Goal: Task Accomplishment & Management: Manage account settings

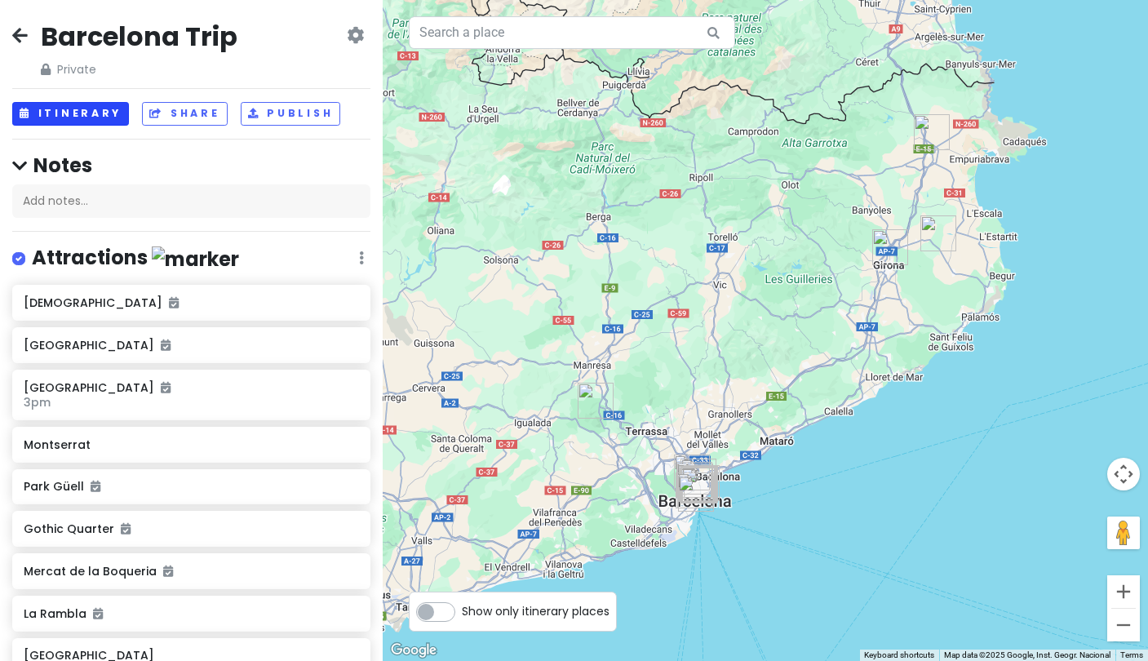
click at [73, 115] on button "Itinerary" at bounding box center [70, 114] width 117 height 24
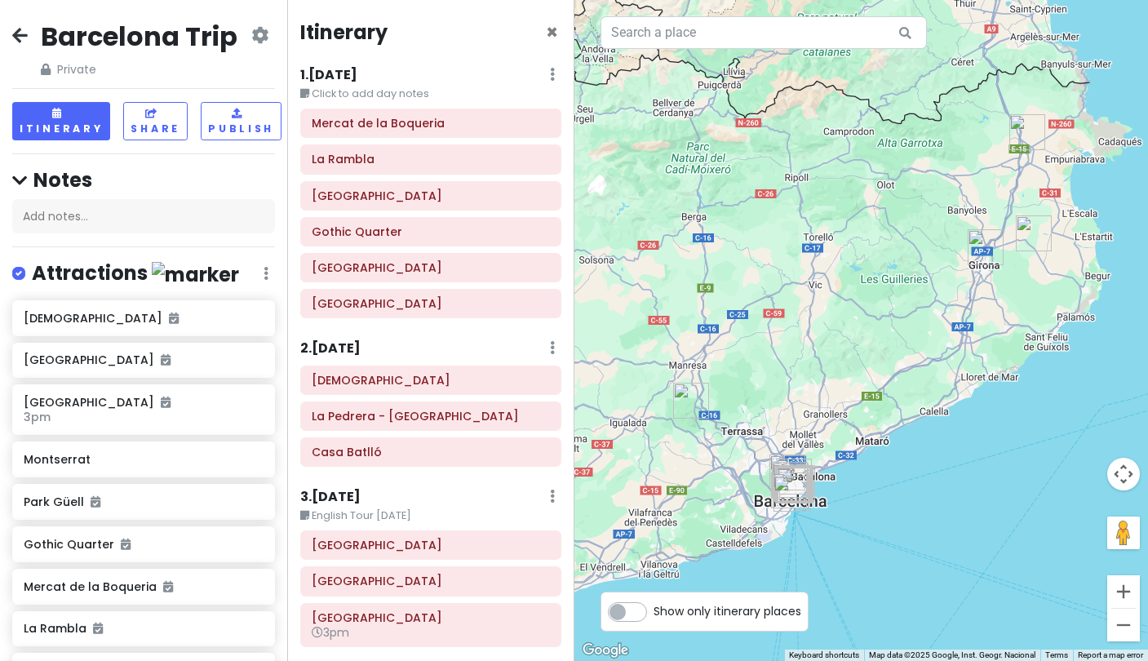
click at [341, 72] on h6 "1 . Thu 10/2" at bounding box center [328, 75] width 57 height 17
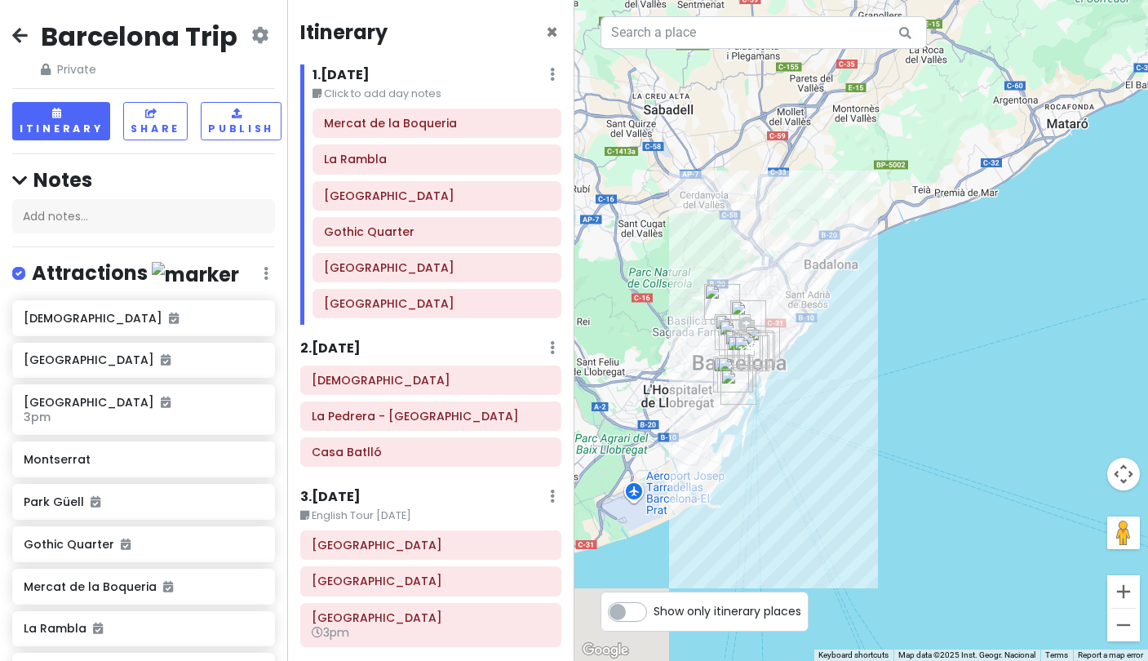
drag, startPoint x: 959, startPoint y: 529, endPoint x: 781, endPoint y: 198, distance: 375.9
click at [781, 198] on div at bounding box center [861, 330] width 574 height 661
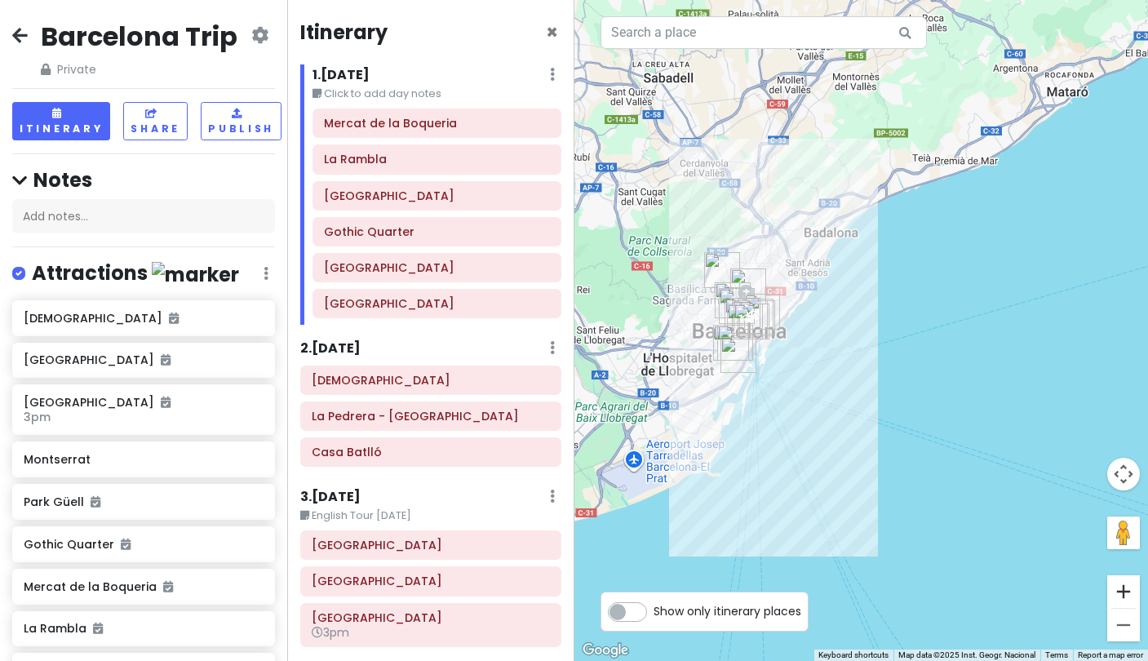
click at [1130, 596] on button "Zoom in" at bounding box center [1123, 591] width 33 height 33
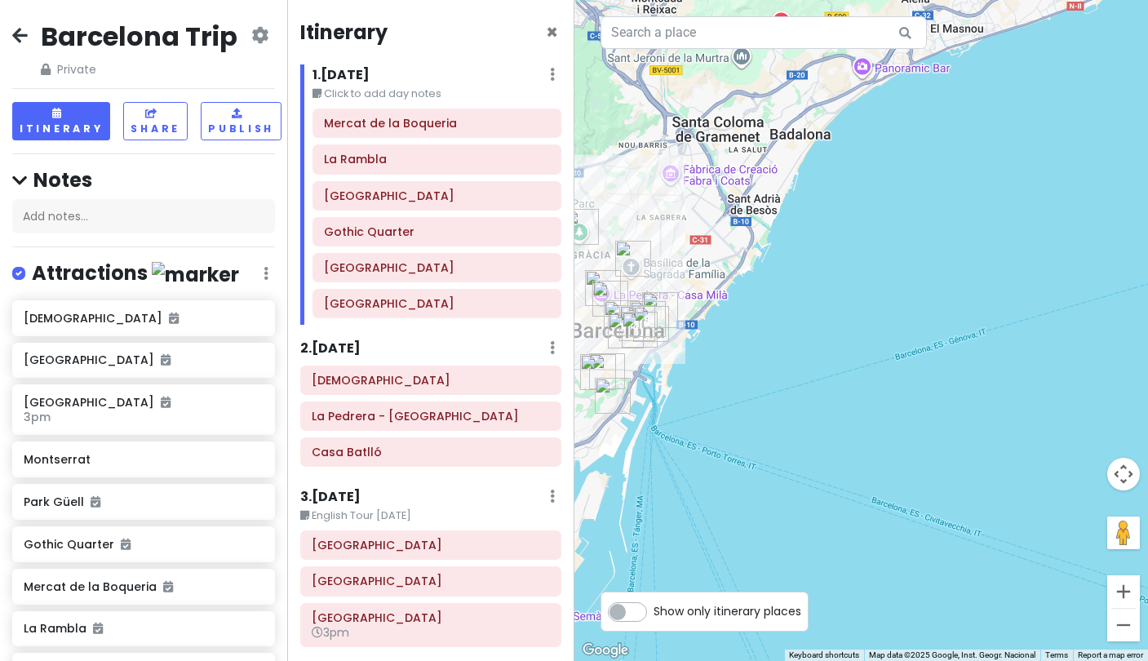
click at [1130, 596] on button "Zoom in" at bounding box center [1123, 591] width 33 height 33
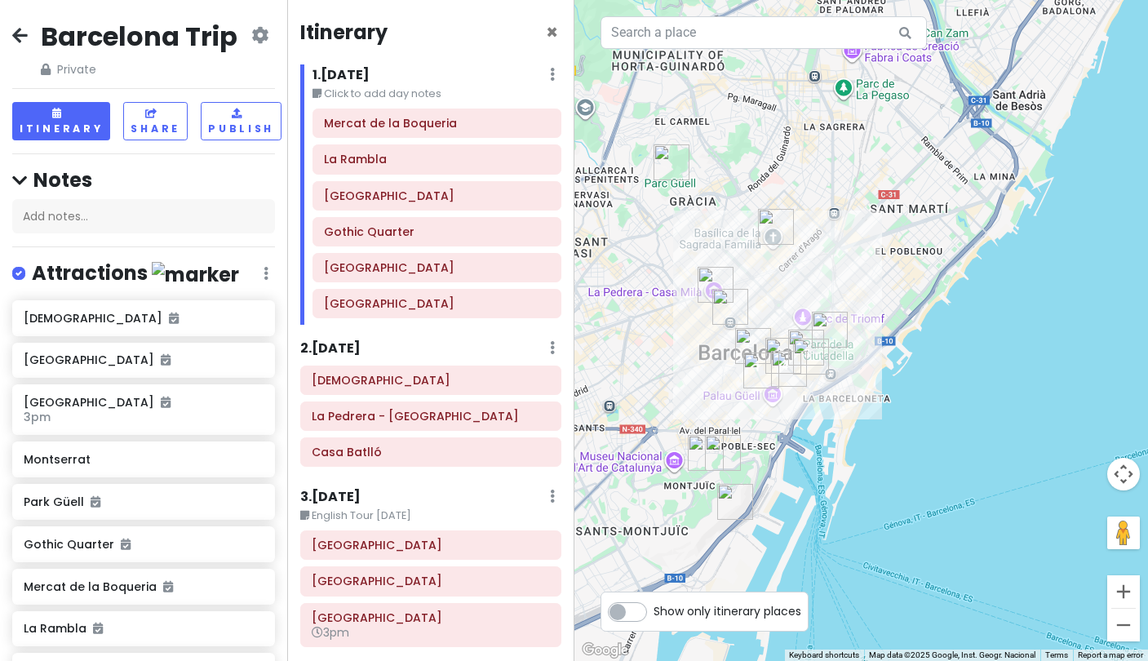
drag, startPoint x: 717, startPoint y: 337, endPoint x: 1091, endPoint y: 357, distance: 374.9
click at [1090, 357] on div at bounding box center [861, 330] width 574 height 661
click at [1117, 599] on button "Zoom in" at bounding box center [1123, 591] width 33 height 33
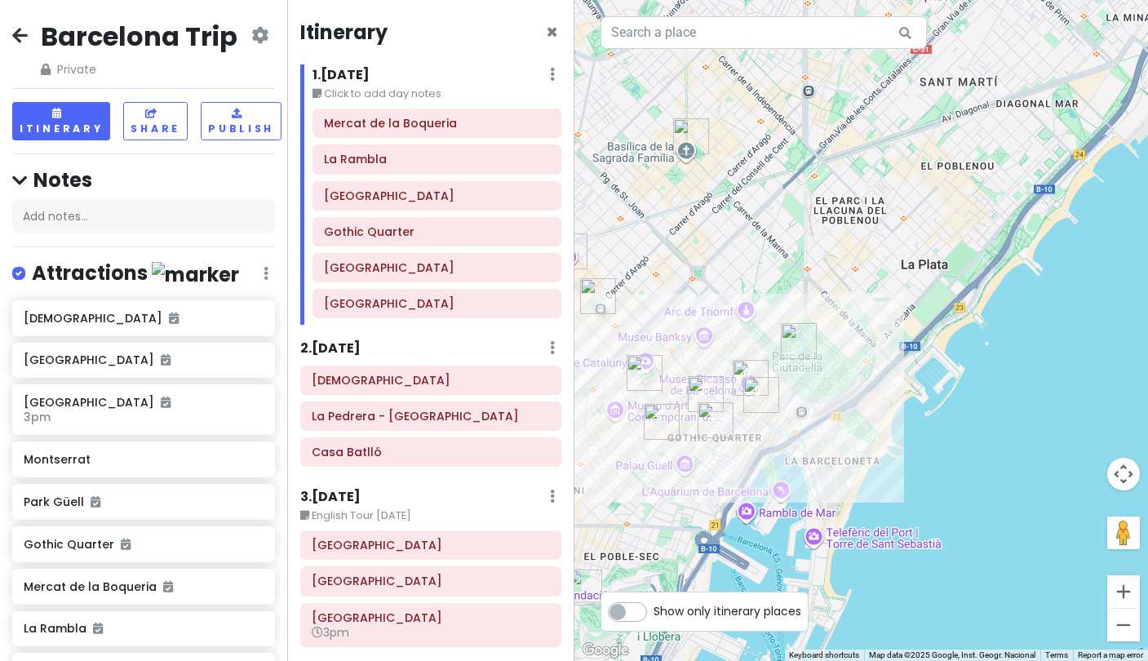
click at [686, 467] on div at bounding box center [861, 330] width 574 height 661
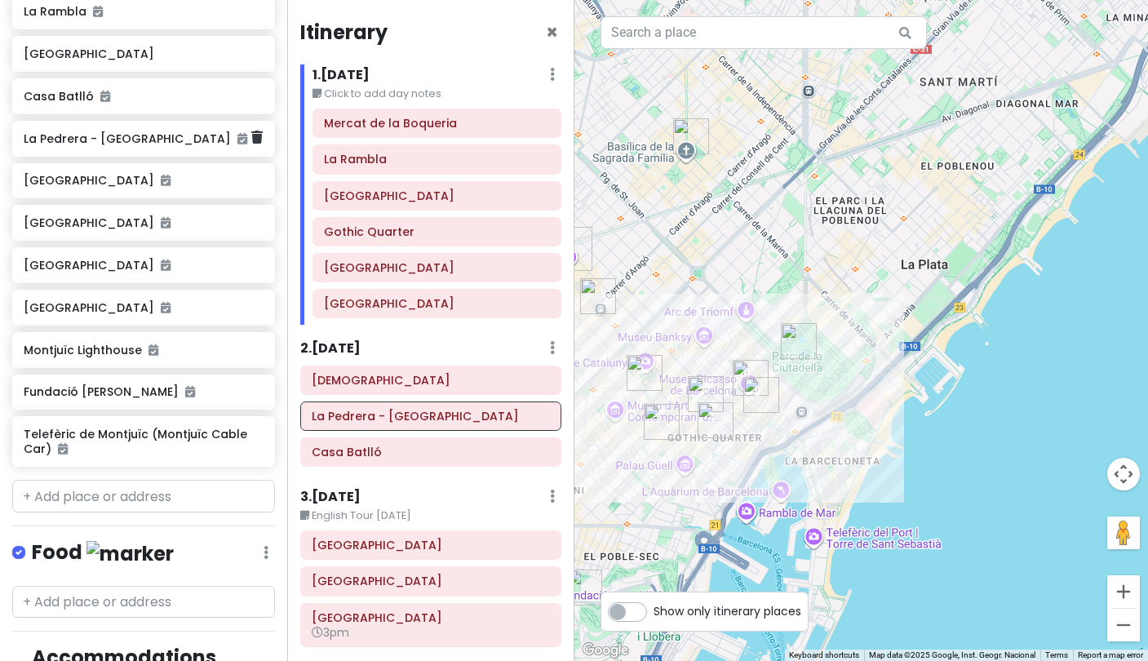
scroll to position [666, 0]
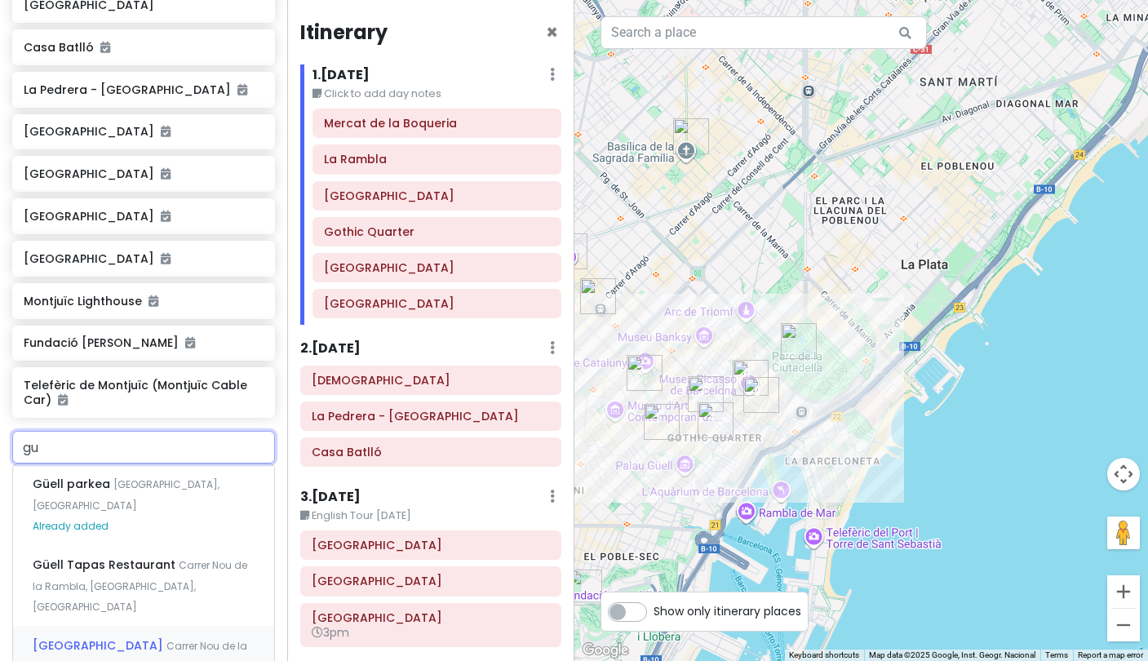
type input "g"
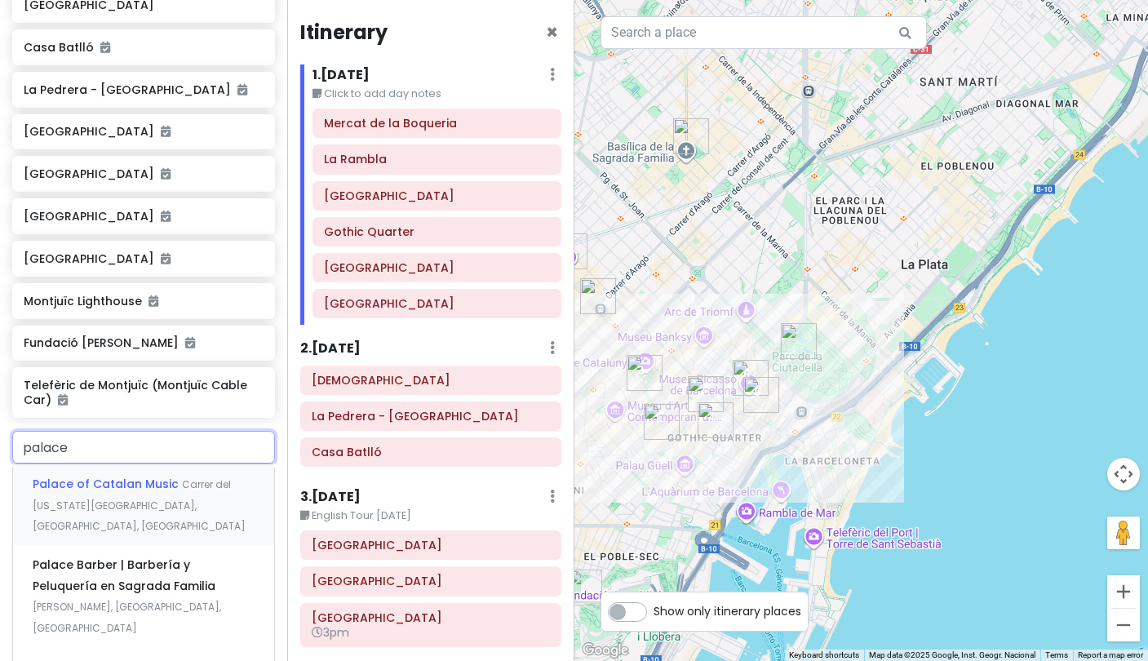
type input "palace g"
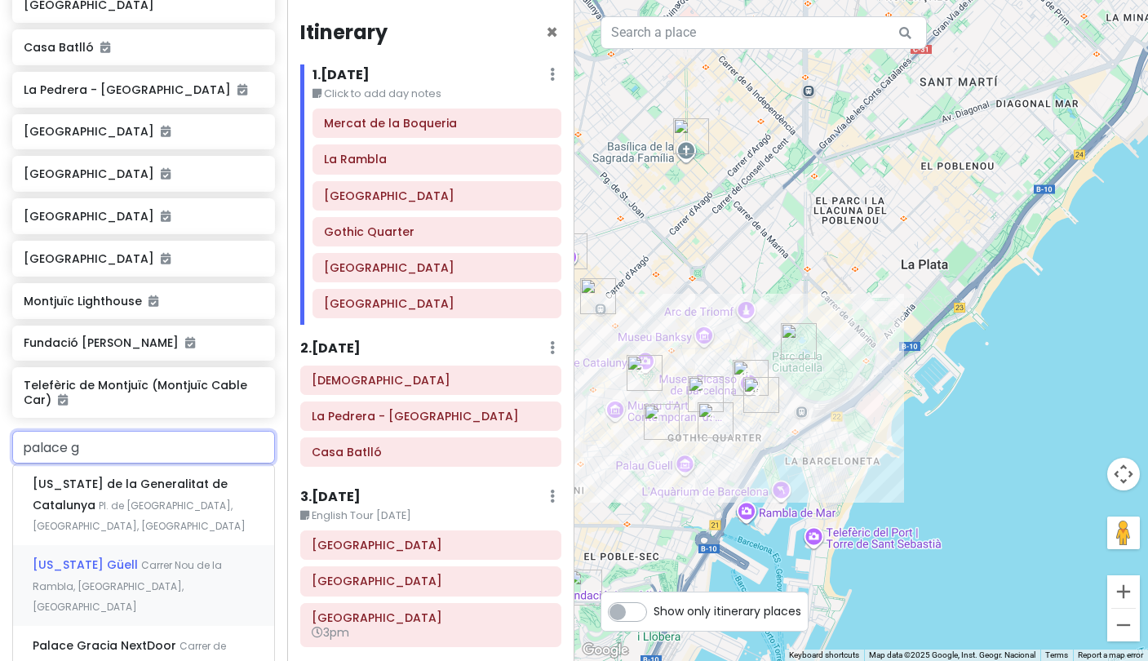
click at [122, 545] on div "Palau Güell Carrer Nou de la Rambla, Barcelona, Spain" at bounding box center [143, 585] width 261 height 81
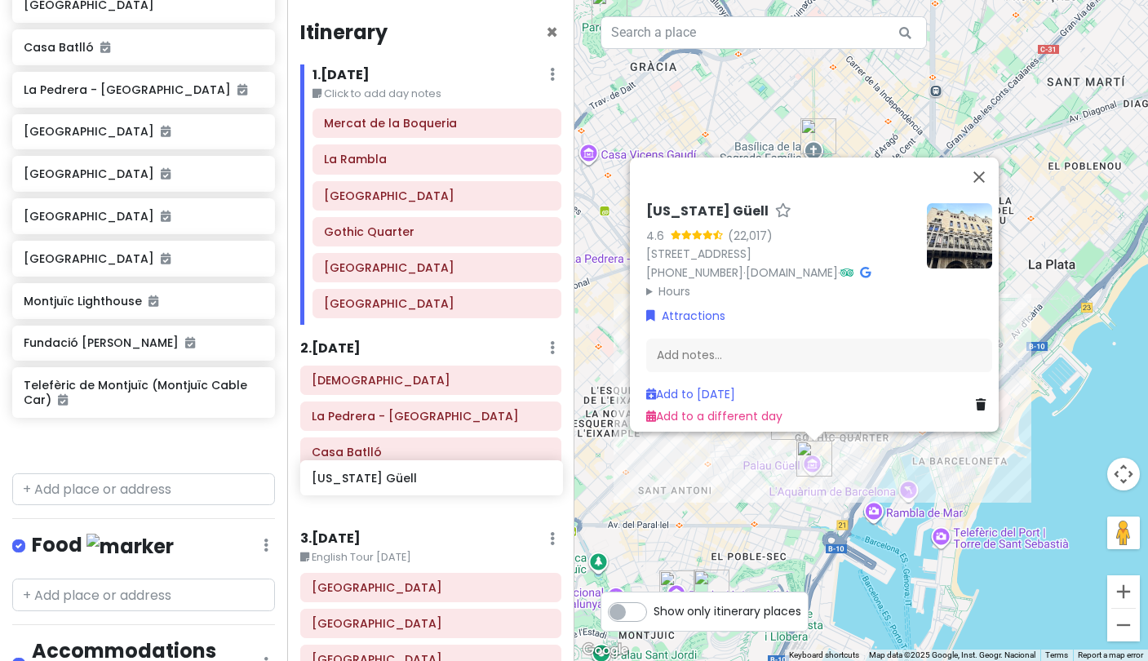
drag, startPoint x: 126, startPoint y: 436, endPoint x: 414, endPoint y: 478, distance: 291.0
click at [414, 478] on div "Barcelona Trip Private Change Dates Make a Copy Delete Trip Give Feedback 💡 Sup…" at bounding box center [574, 330] width 1148 height 661
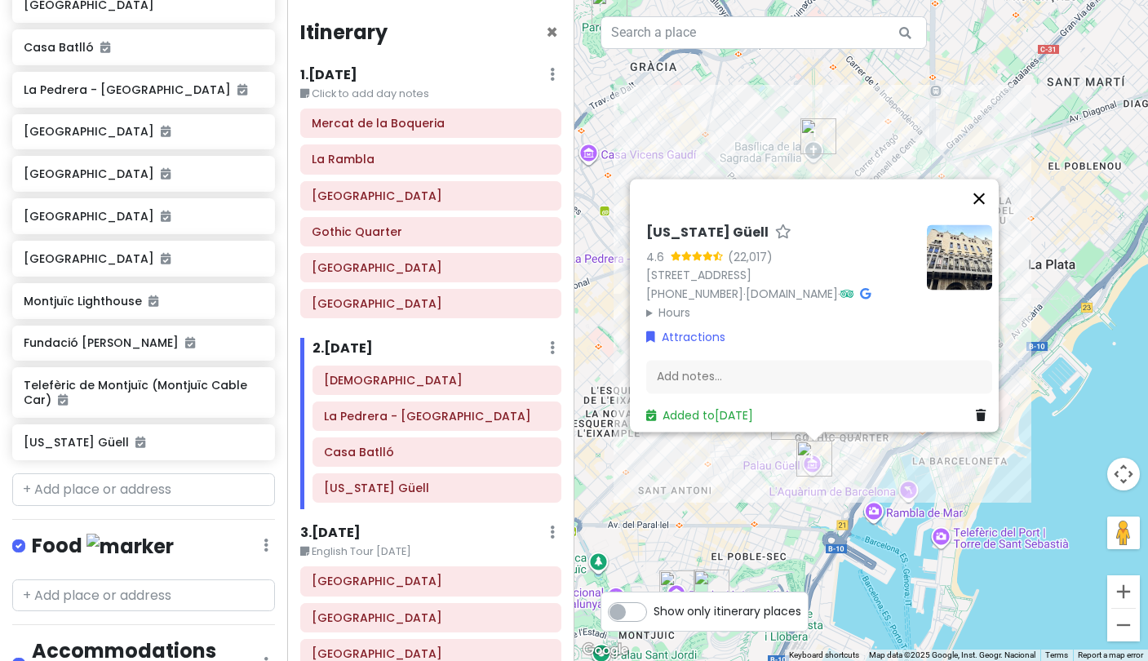
click at [980, 179] on button "Close" at bounding box center [978, 198] width 39 height 39
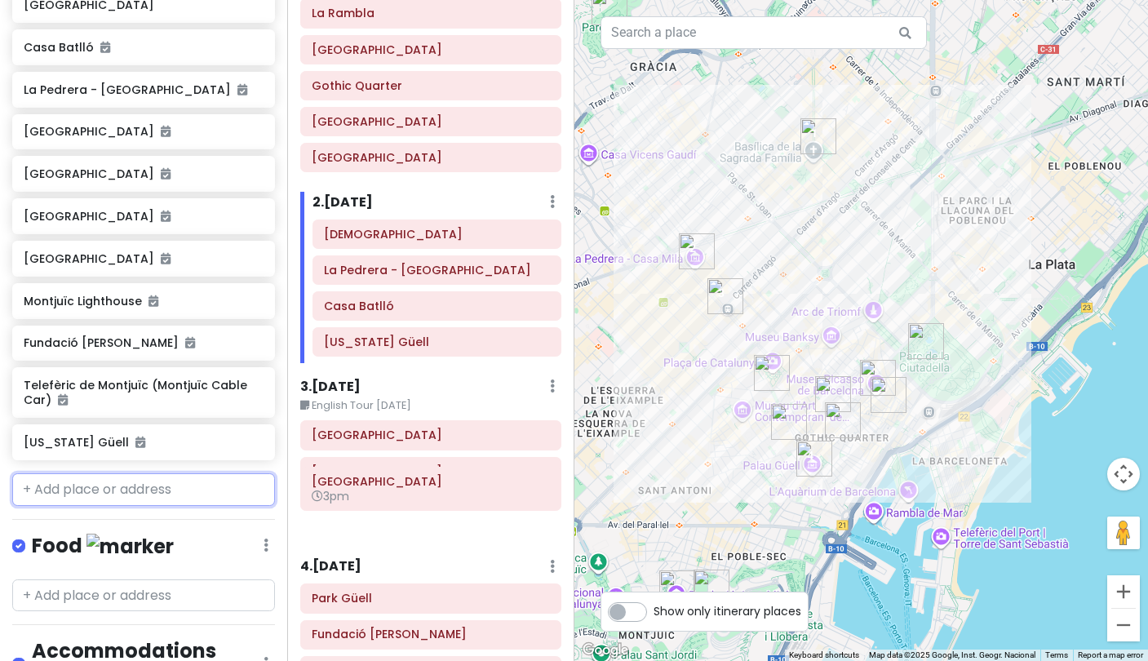
scroll to position [148, 0]
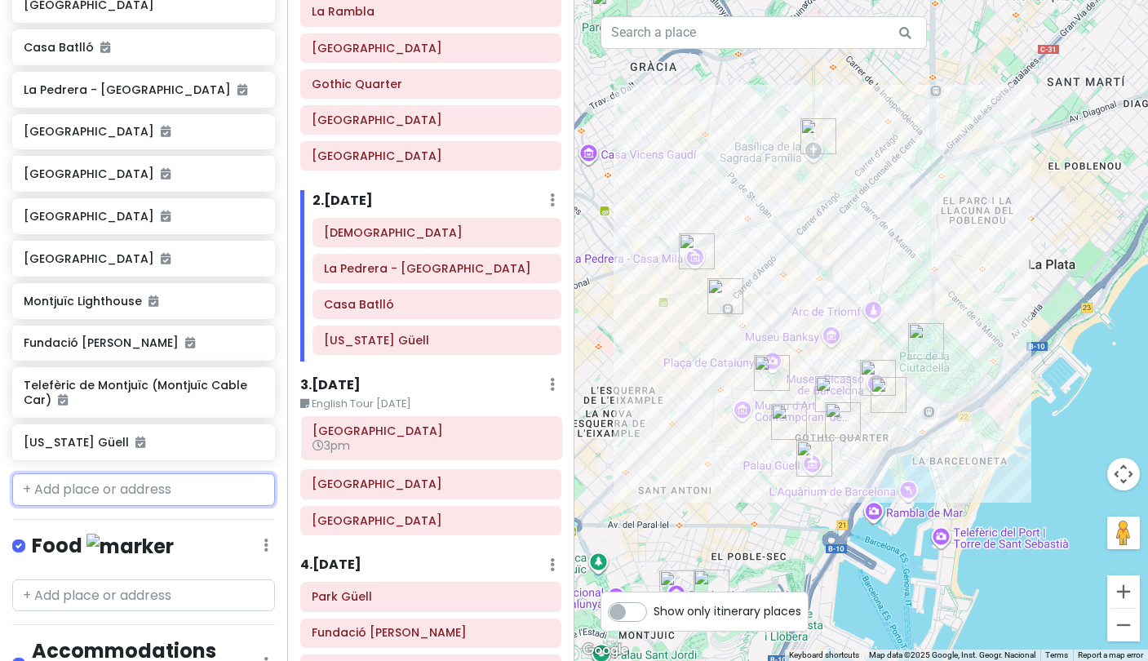
drag, startPoint x: 409, startPoint y: 506, endPoint x: 409, endPoint y: 430, distance: 75.9
click at [409, 430] on div "Girona Gala Dalí Castle & Museum Dalí Theatre-Museum 3pm" at bounding box center [430, 479] width 285 height 122
click at [336, 444] on span "3pm" at bounding box center [331, 448] width 38 height 16
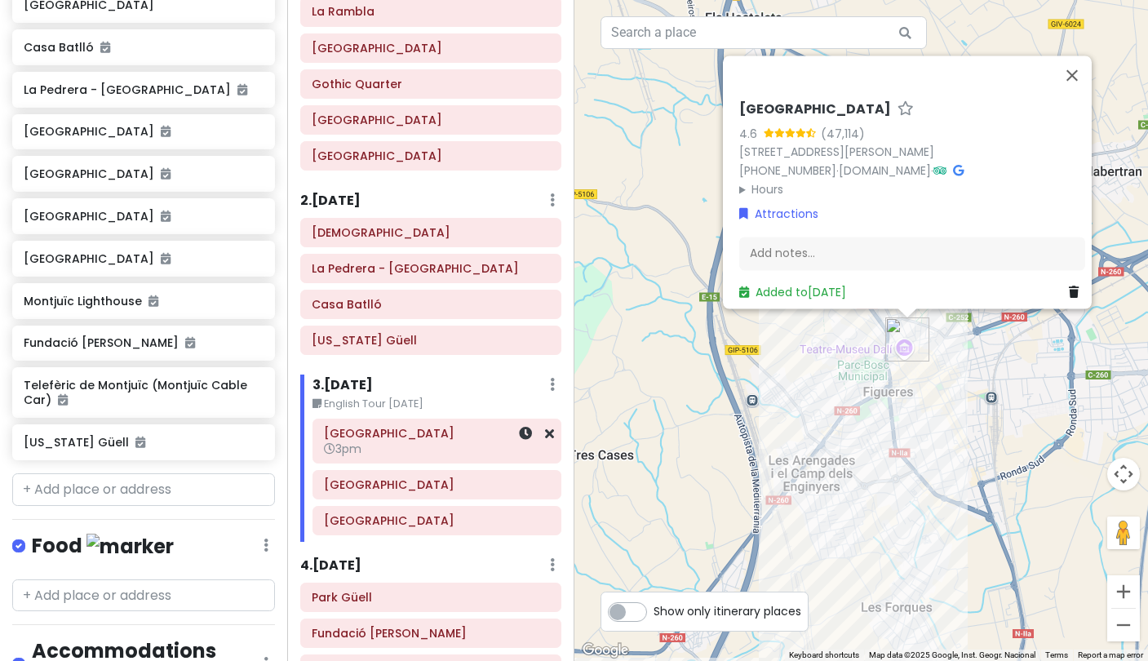
click at [349, 449] on span "3pm" at bounding box center [343, 448] width 38 height 16
click at [523, 431] on icon at bounding box center [525, 433] width 13 height 13
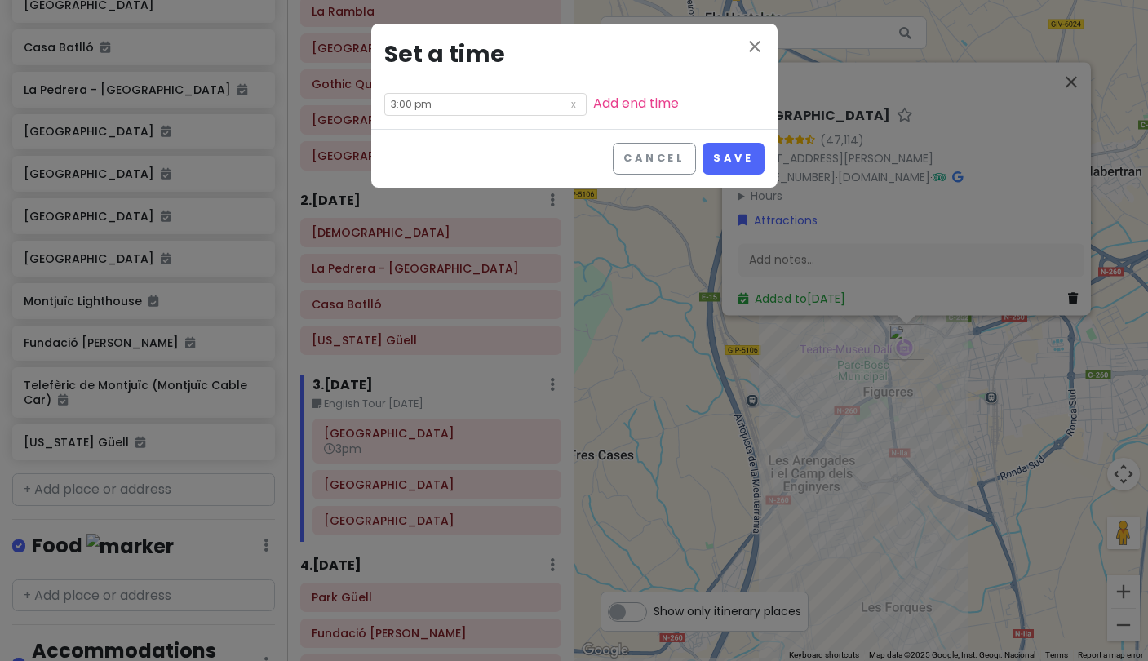
click at [396, 100] on input "3:00 pm" at bounding box center [485, 104] width 202 height 23
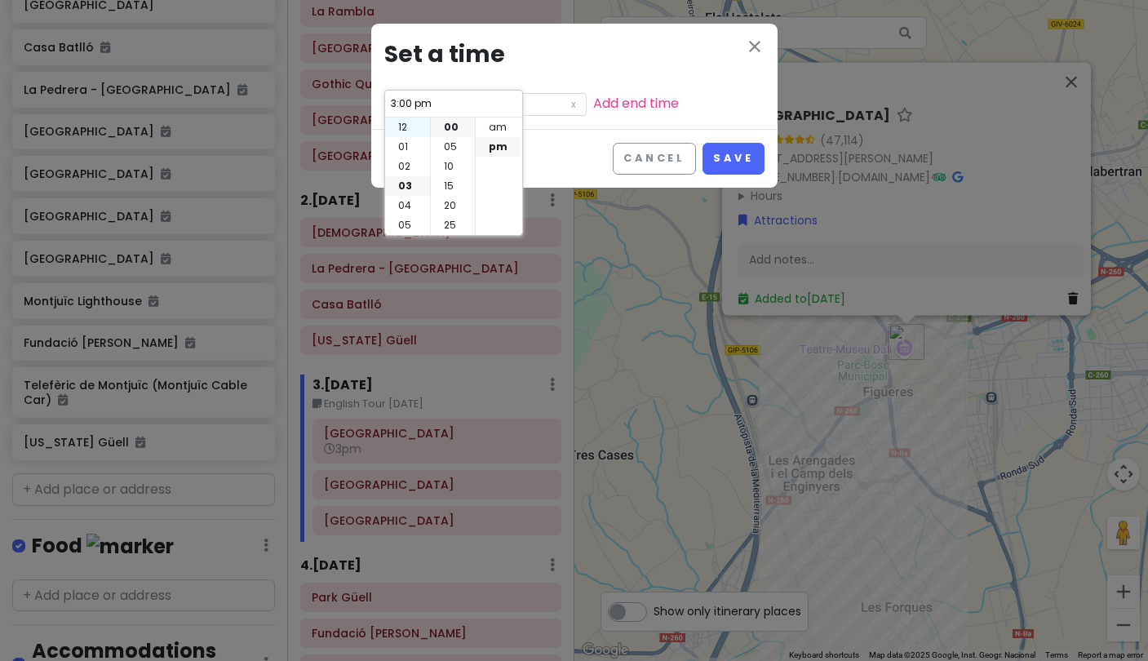
click at [402, 128] on li "12" at bounding box center [407, 127] width 45 height 20
type input "12:00 pm"
click at [402, 225] on li "11" at bounding box center [407, 225] width 45 height 20
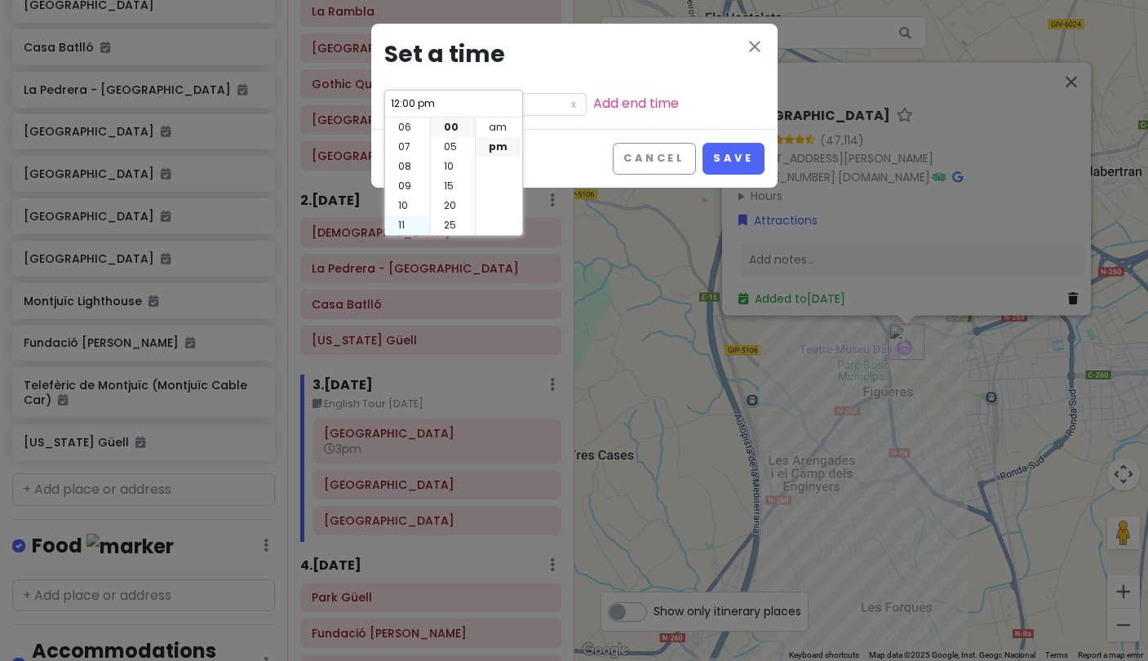
type input "11:00 pm"
click at [450, 202] on li "30" at bounding box center [453, 206] width 44 height 20
type input "11:30 pm"
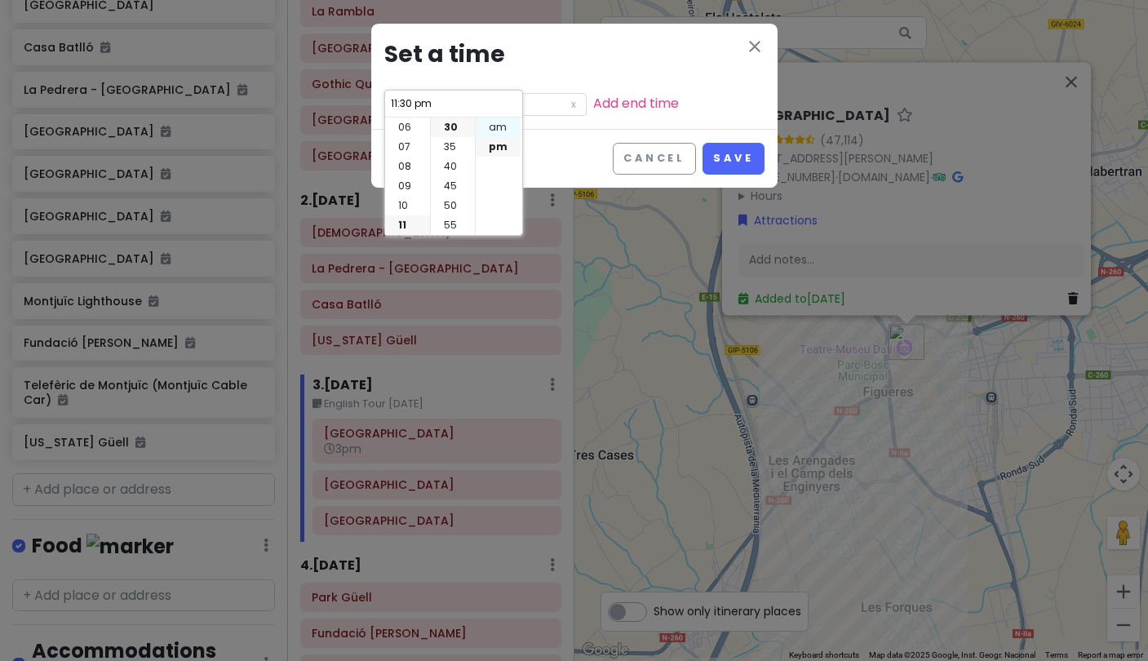
click at [504, 126] on li "am" at bounding box center [498, 127] width 45 height 20
type input "11:30 am"
click at [724, 157] on button "Save" at bounding box center [732, 159] width 61 height 32
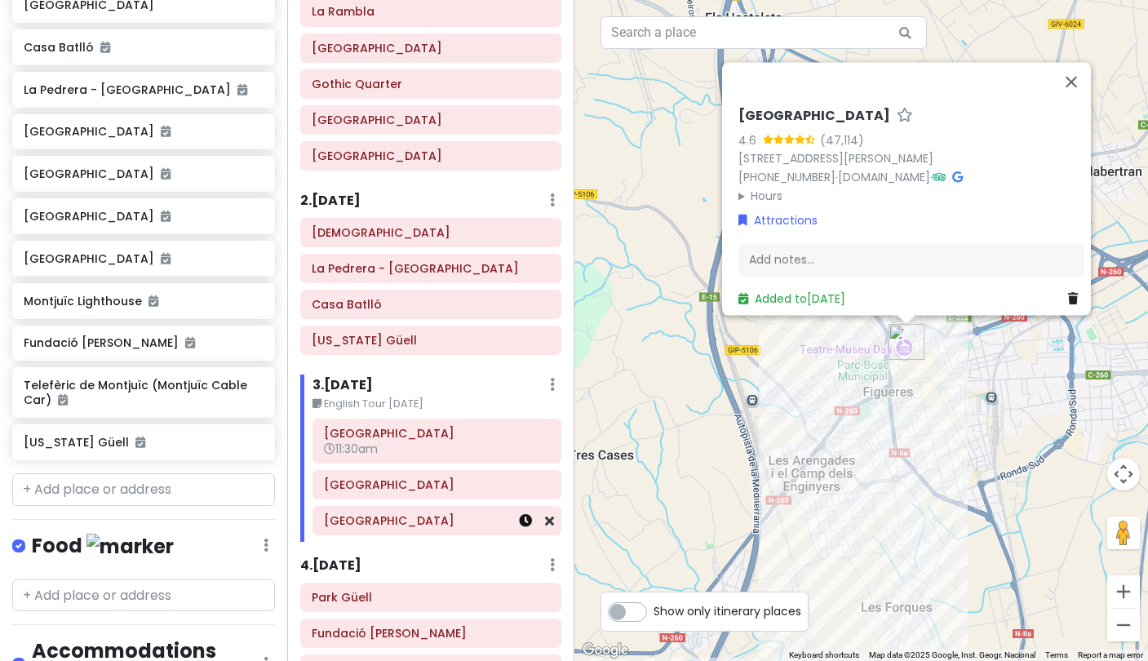
click at [525, 520] on icon at bounding box center [525, 520] width 13 height 13
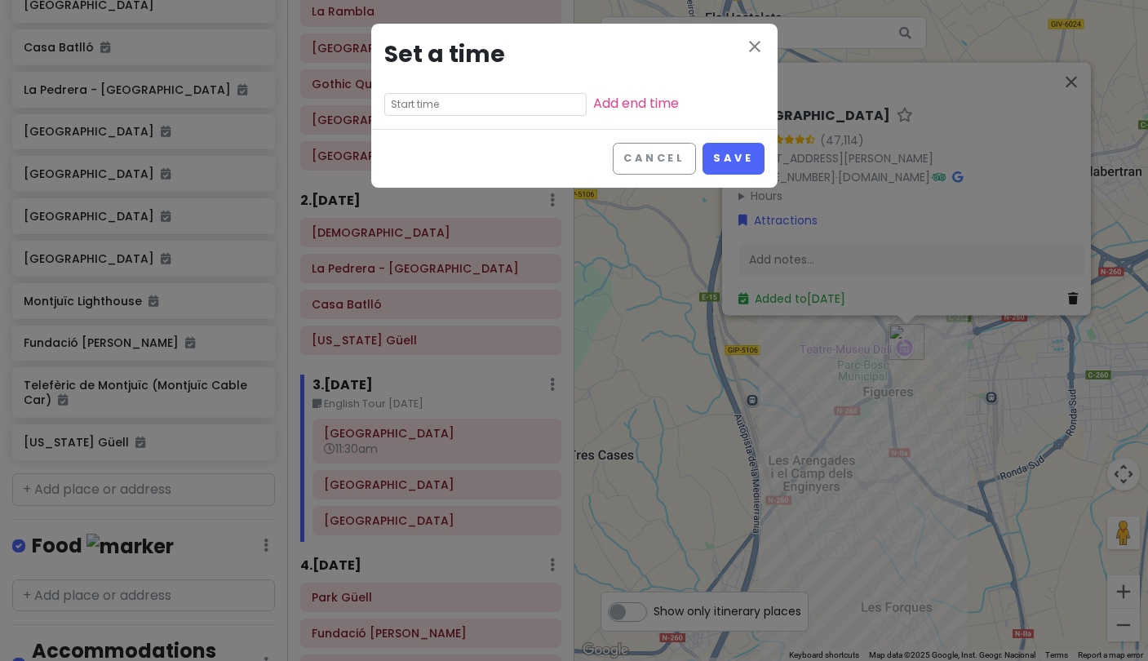
click at [431, 103] on input "text" at bounding box center [485, 104] width 202 height 23
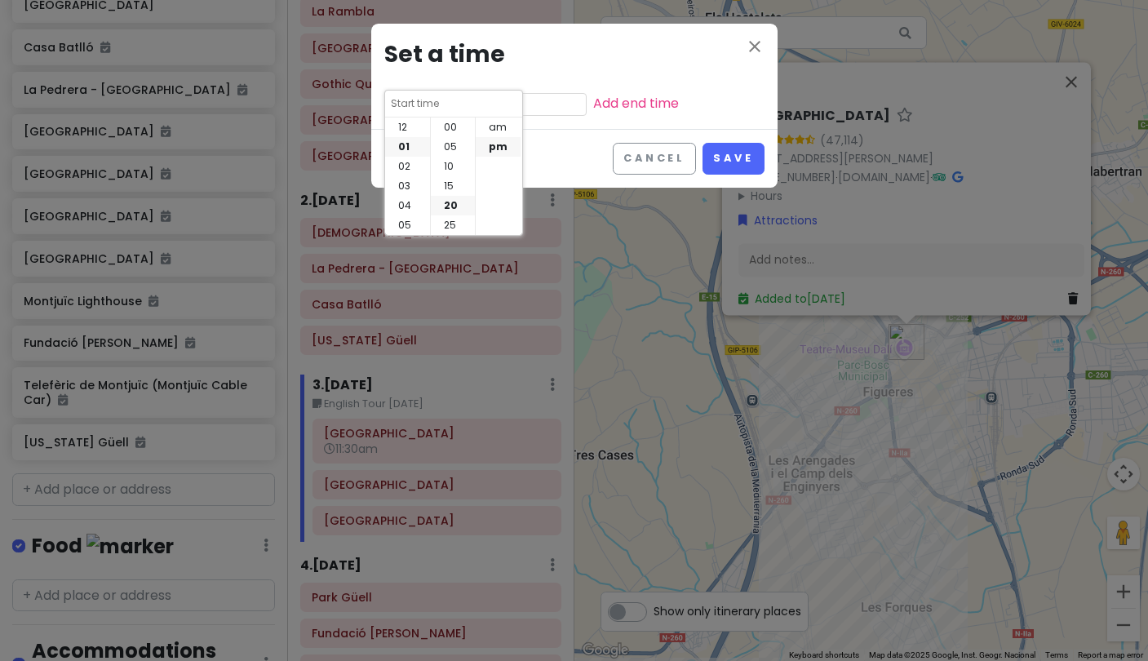
scroll to position [78, 0]
click at [409, 184] on li "04" at bounding box center [407, 186] width 45 height 20
type input "4:20 pm"
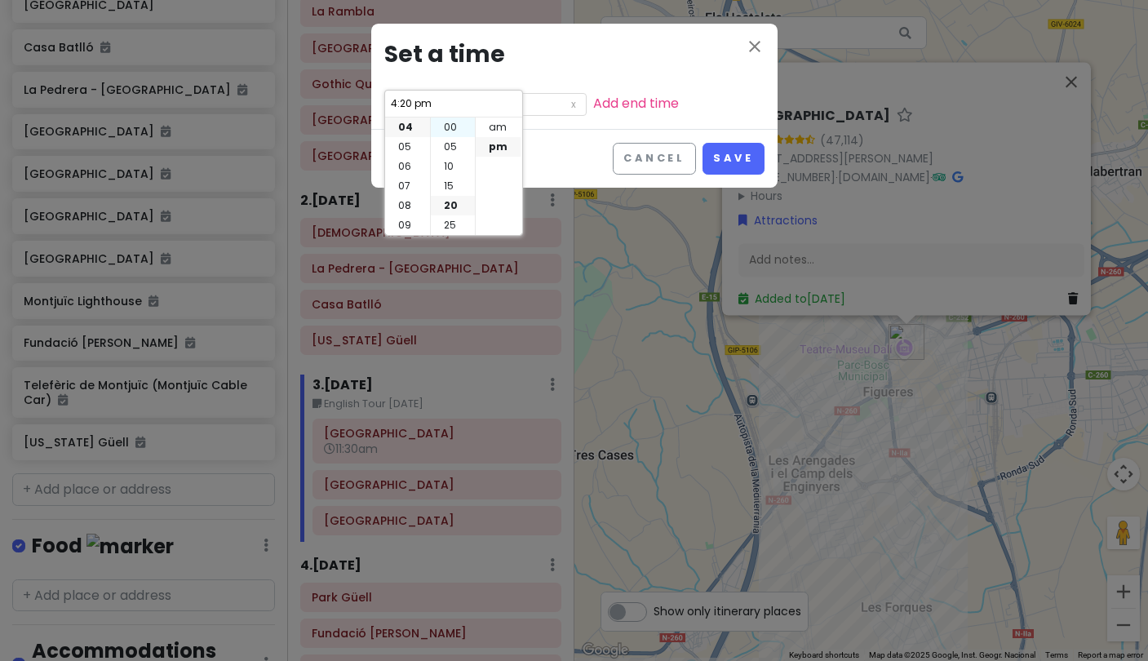
click at [451, 123] on li "00" at bounding box center [453, 127] width 44 height 20
type input "4:00 pm"
click at [502, 142] on li "pm" at bounding box center [498, 147] width 45 height 20
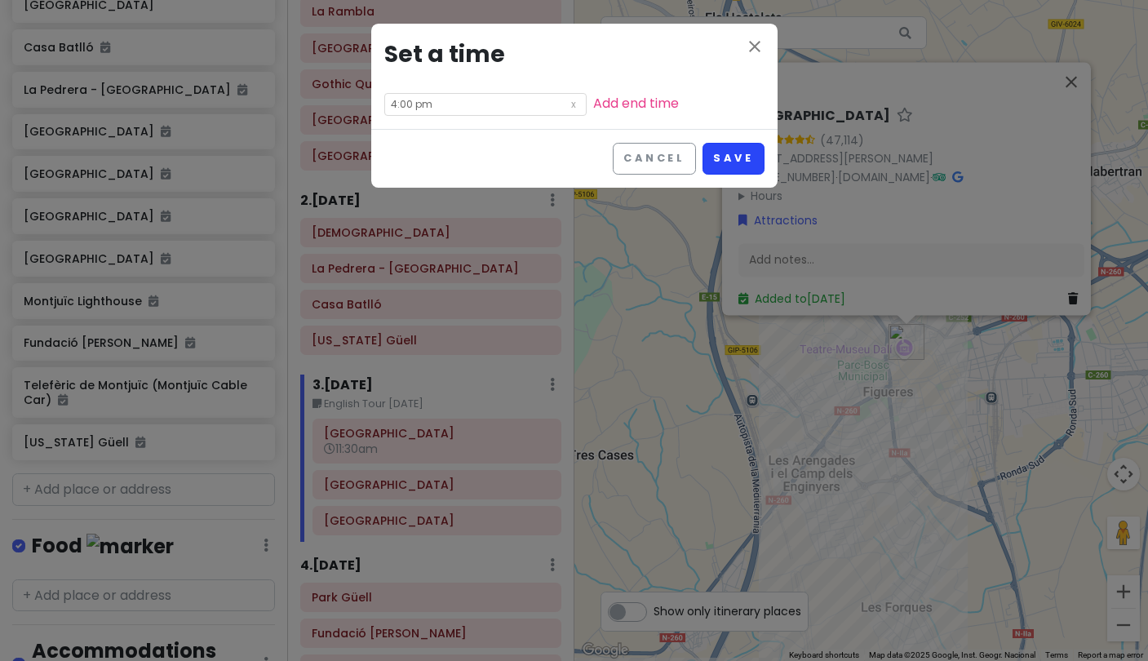
click at [718, 159] on button "Save" at bounding box center [732, 159] width 61 height 32
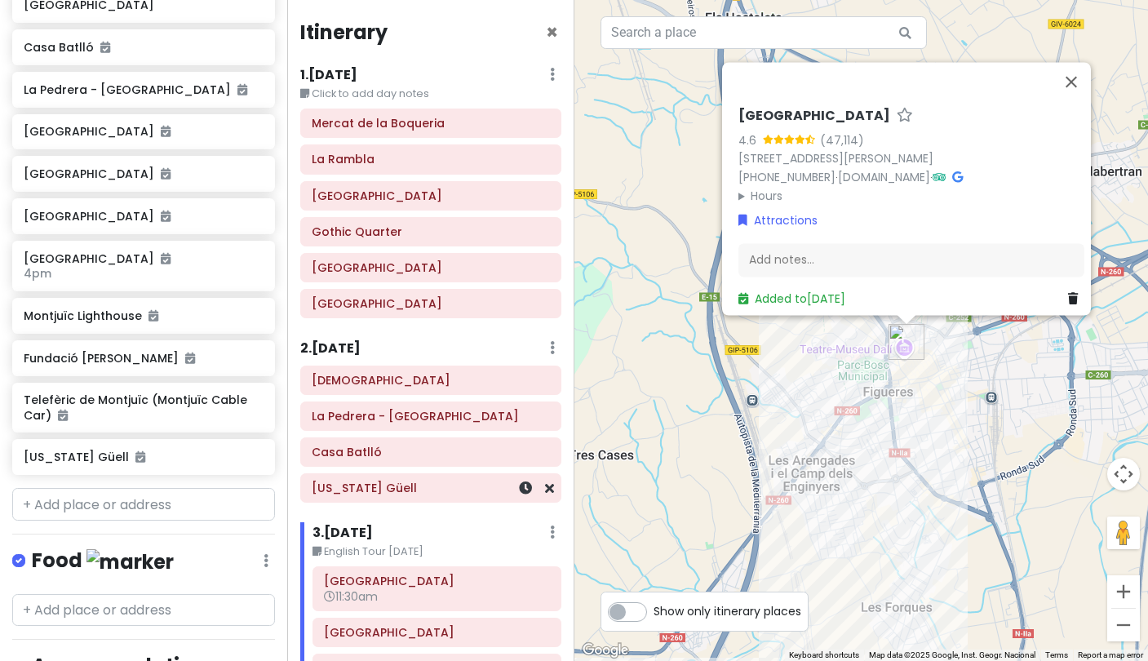
click at [384, 489] on h6 "Palau Güell" at bounding box center [431, 487] width 238 height 15
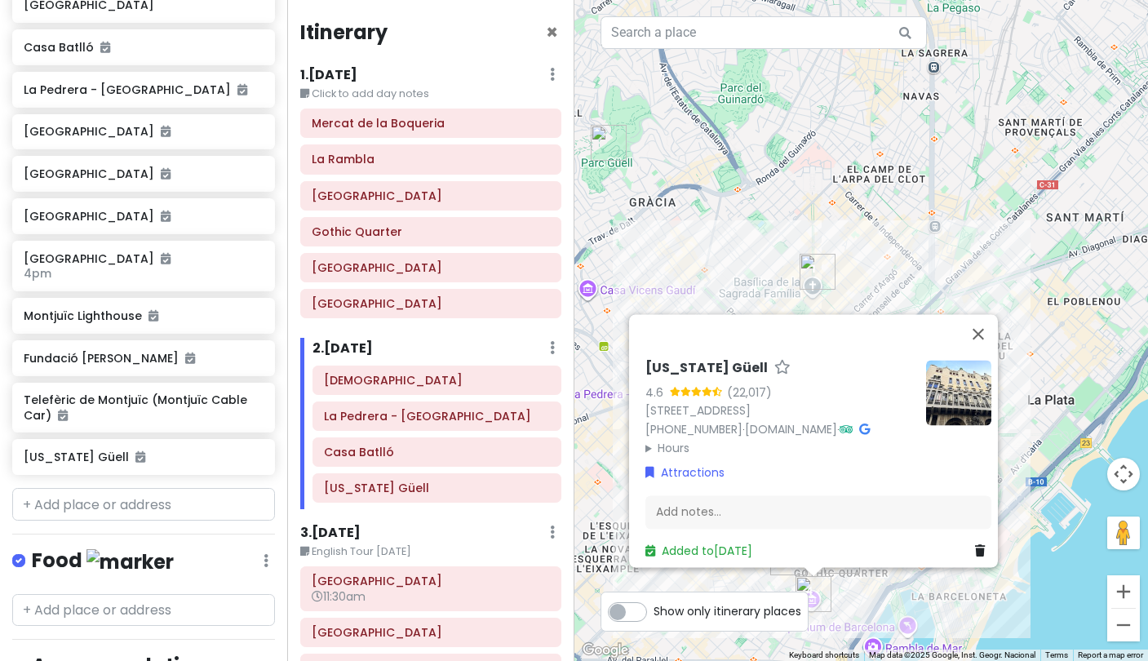
click at [645, 439] on summary "Hours" at bounding box center [779, 448] width 268 height 18
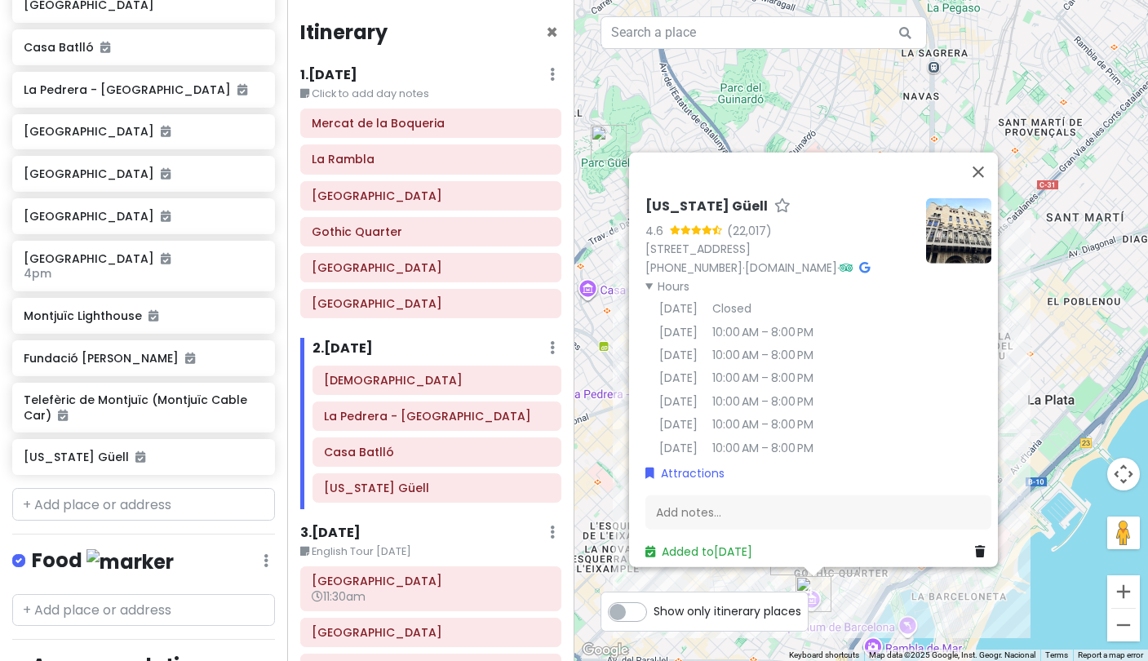
click at [645, 439] on td "Sunday" at bounding box center [671, 445] width 53 height 23
click at [645, 282] on summary "Hours" at bounding box center [779, 286] width 268 height 18
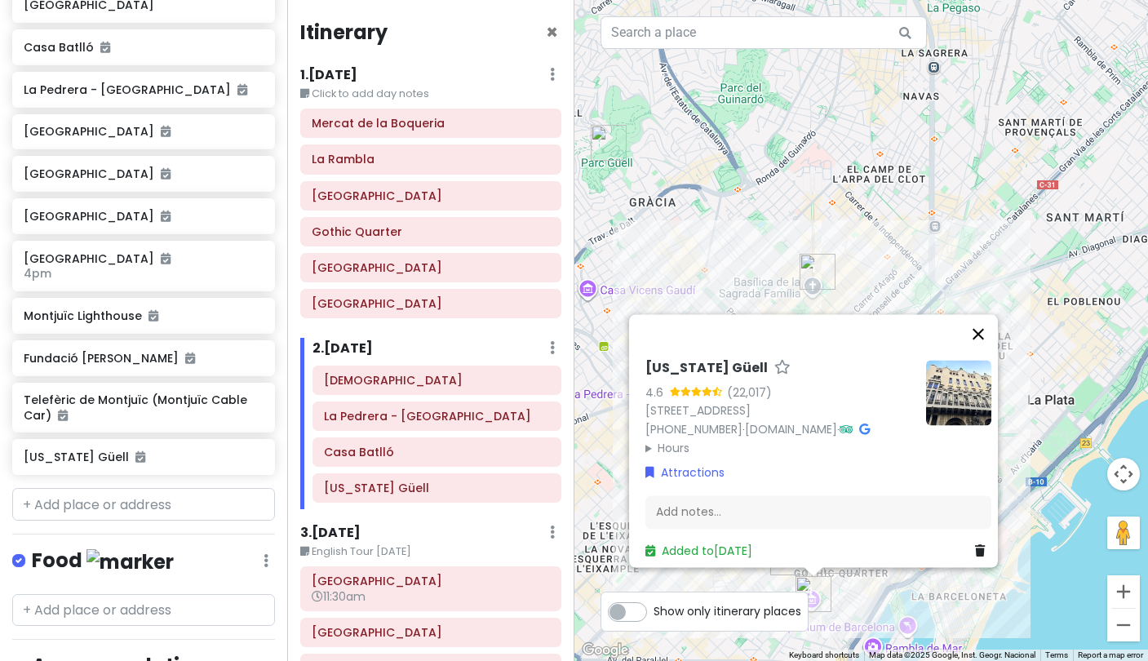
click at [989, 314] on button "Close" at bounding box center [977, 333] width 39 height 39
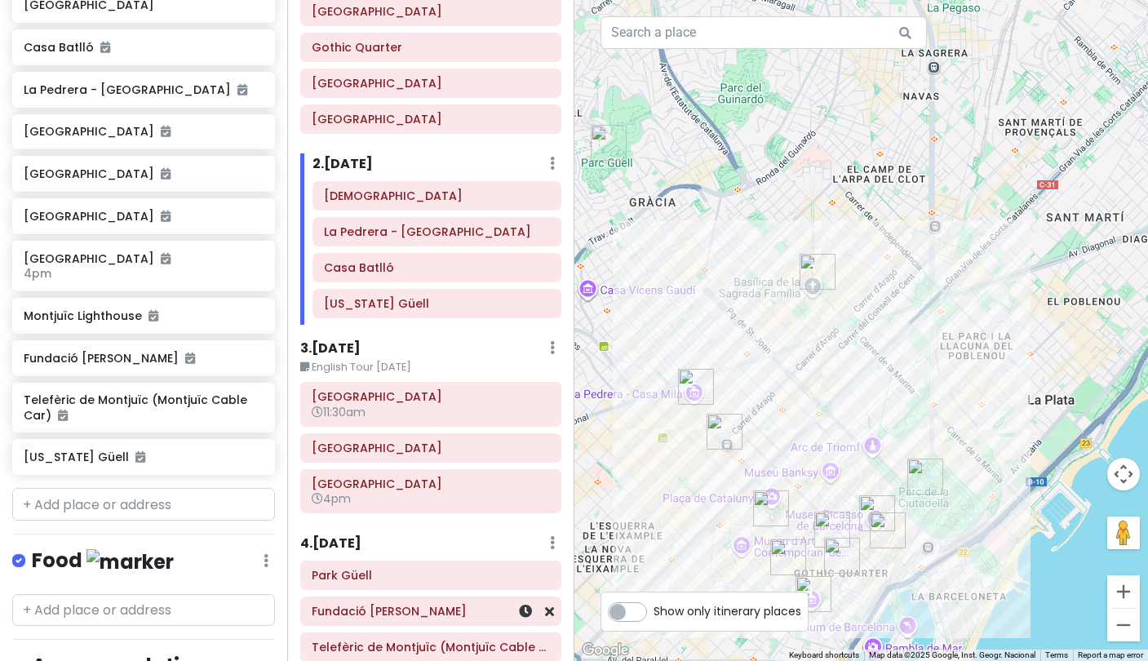
scroll to position [175, 0]
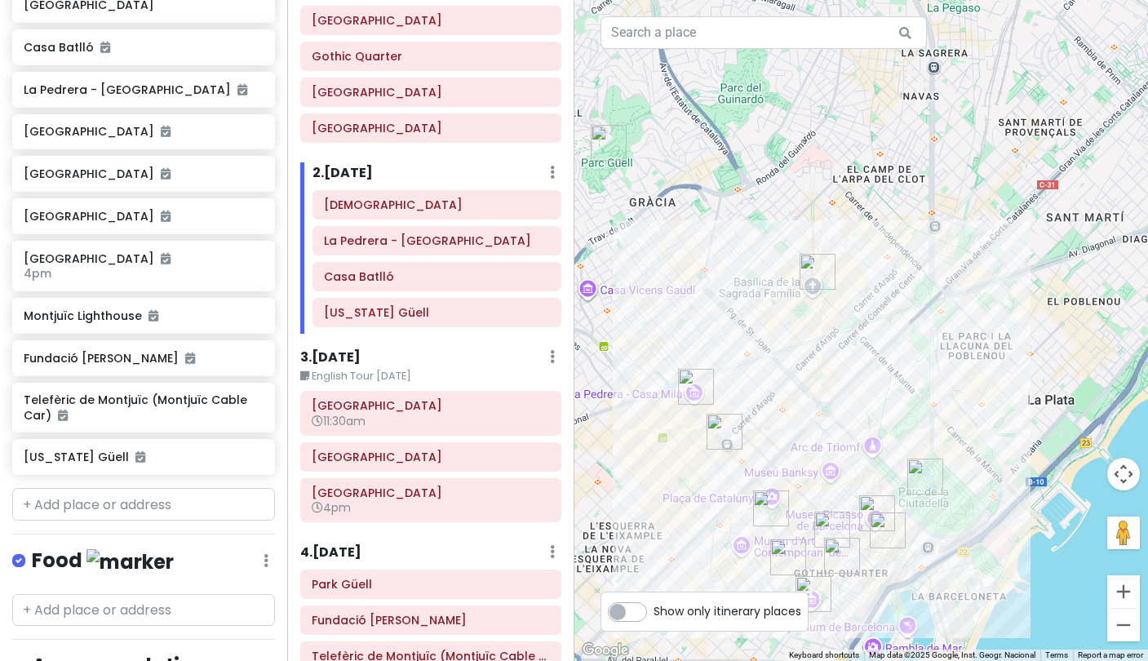
click at [422, 372] on small "English Tour on Saturday" at bounding box center [430, 376] width 261 height 16
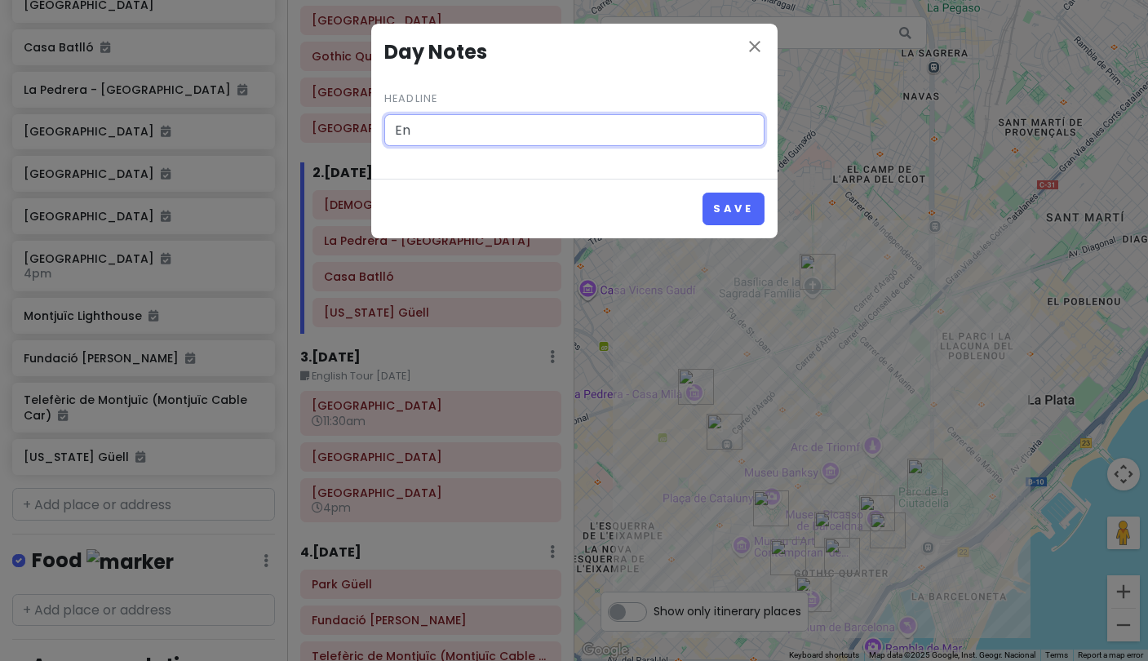
type input "E"
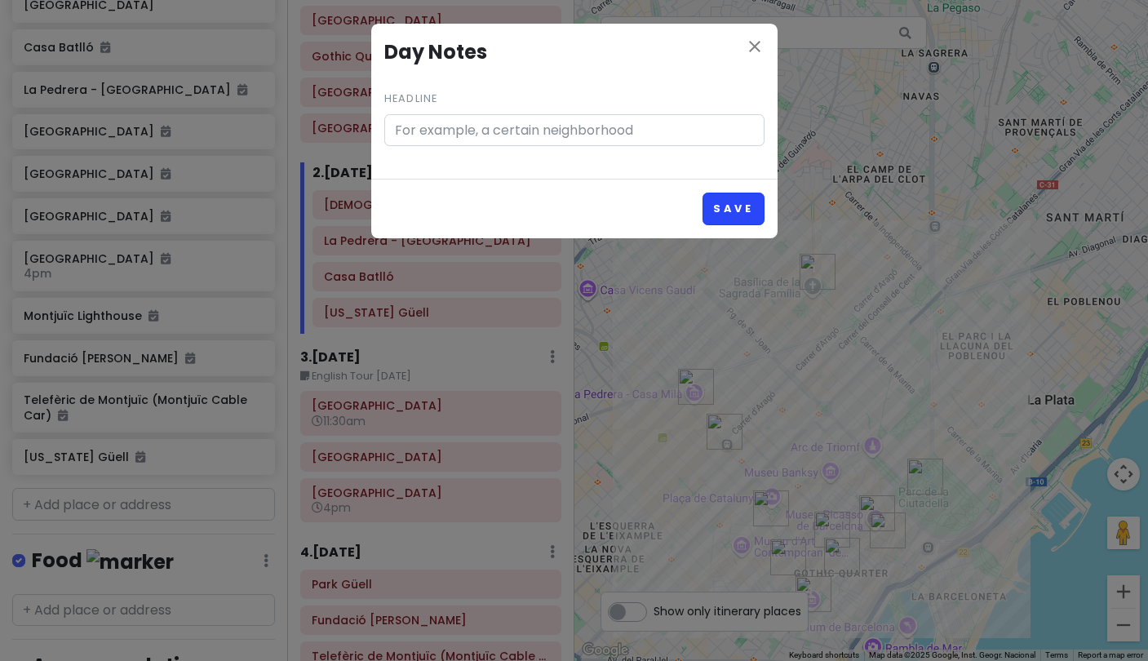
click at [736, 215] on button "Save" at bounding box center [732, 208] width 61 height 32
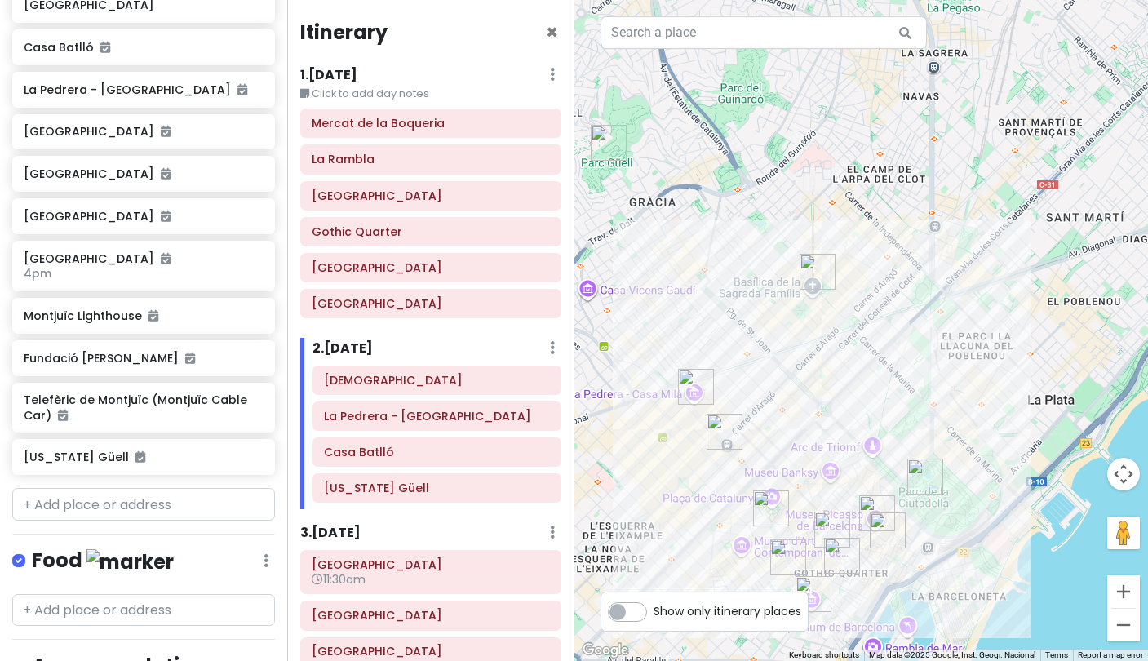
scroll to position [0, 0]
click at [653, 614] on label "Show only itinerary places" at bounding box center [727, 608] width 148 height 20
click at [653, 608] on input "Show only itinerary places" at bounding box center [658, 603] width 11 height 11
click at [653, 614] on label "Show only itinerary places" at bounding box center [727, 608] width 148 height 20
click at [653, 608] on input "Show only itinerary places" at bounding box center [658, 603] width 11 height 11
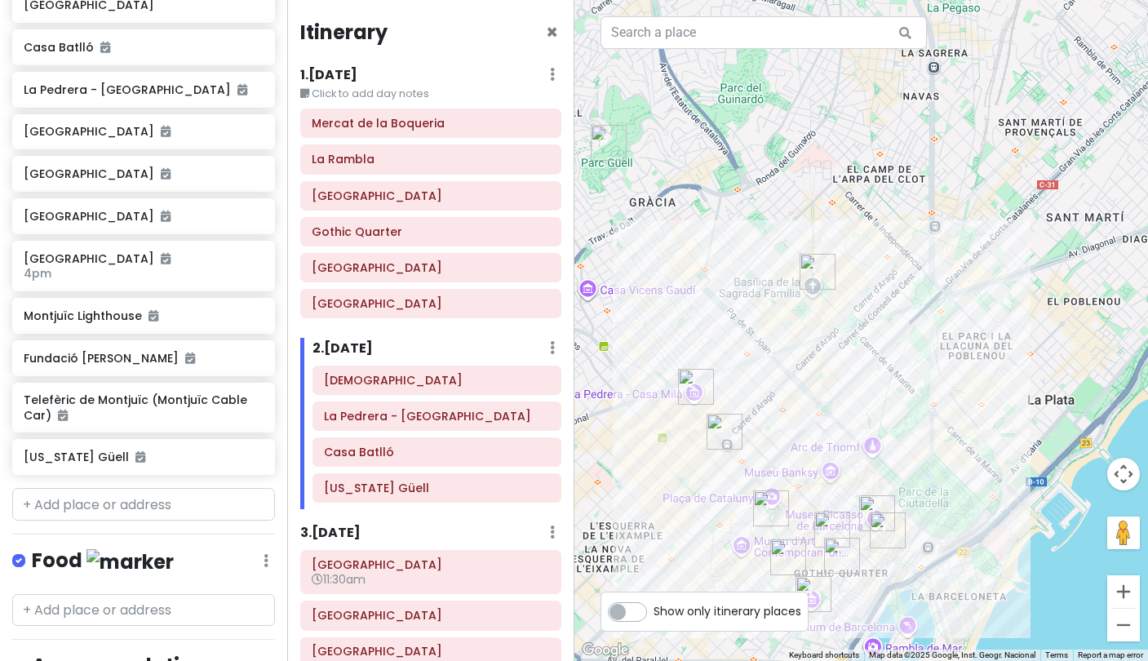
checkbox input "false"
click at [923, 467] on img "Ciutadella Park" at bounding box center [925, 476] width 36 height 36
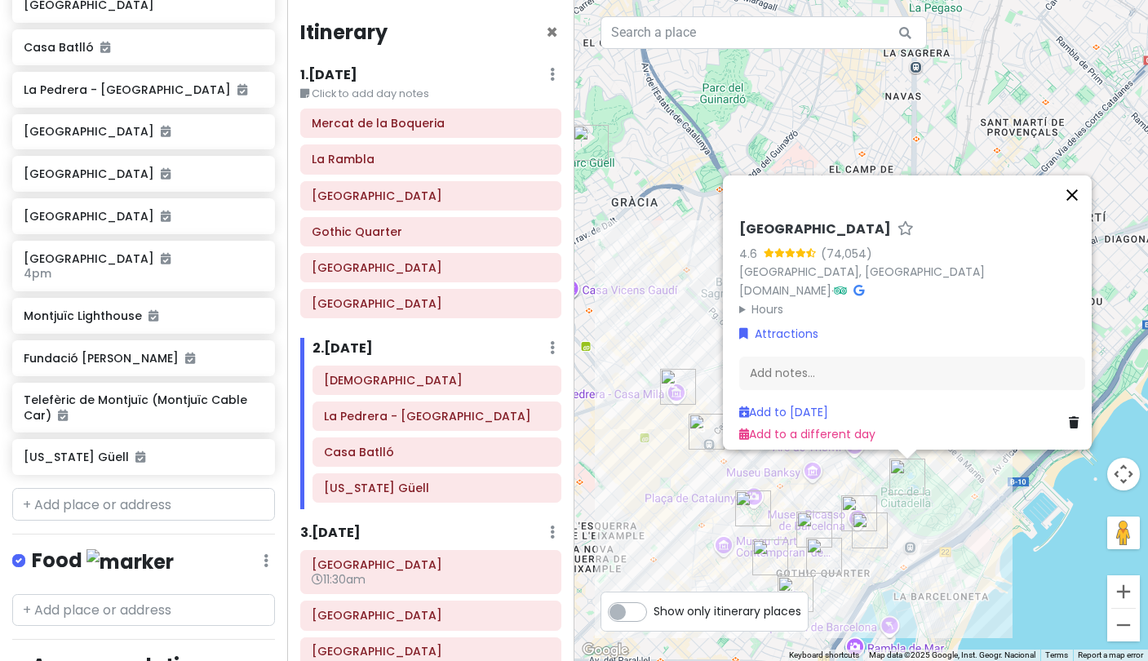
click at [1082, 185] on button "Close" at bounding box center [1071, 194] width 39 height 39
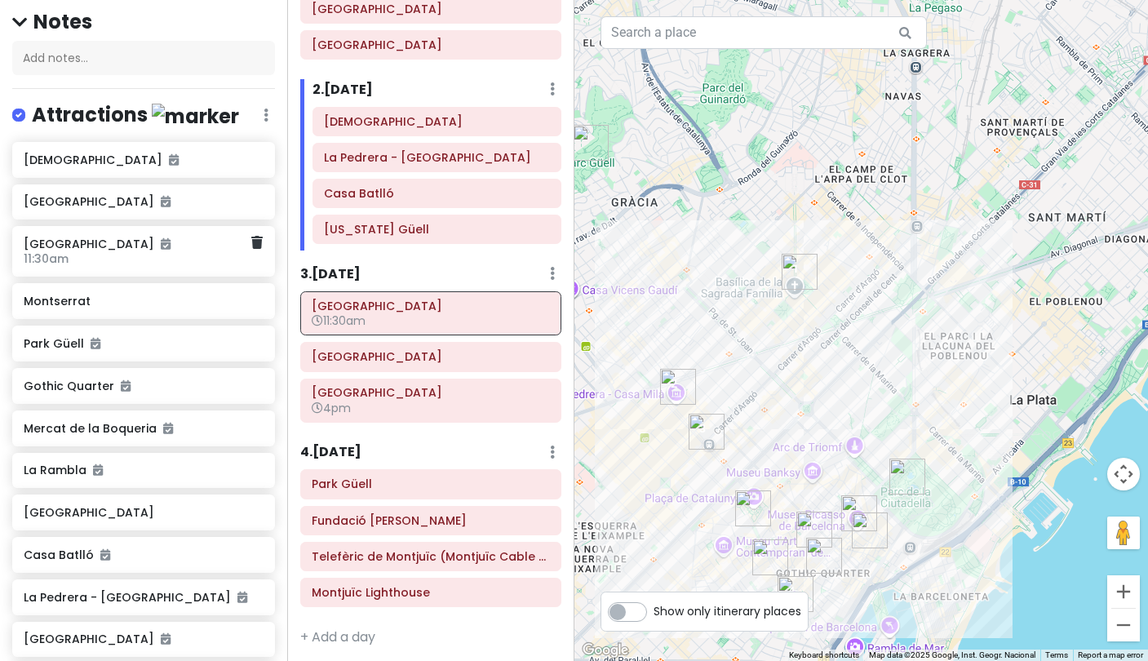
scroll to position [166, 0]
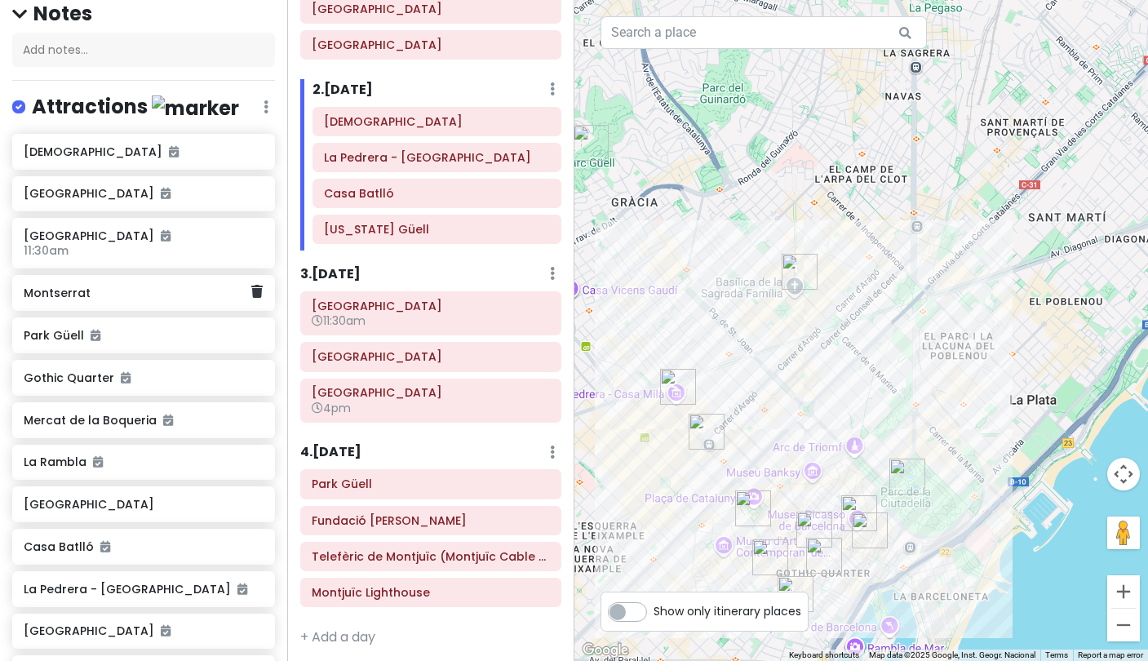
click at [77, 292] on h6 "Montserrat" at bounding box center [138, 292] width 228 height 15
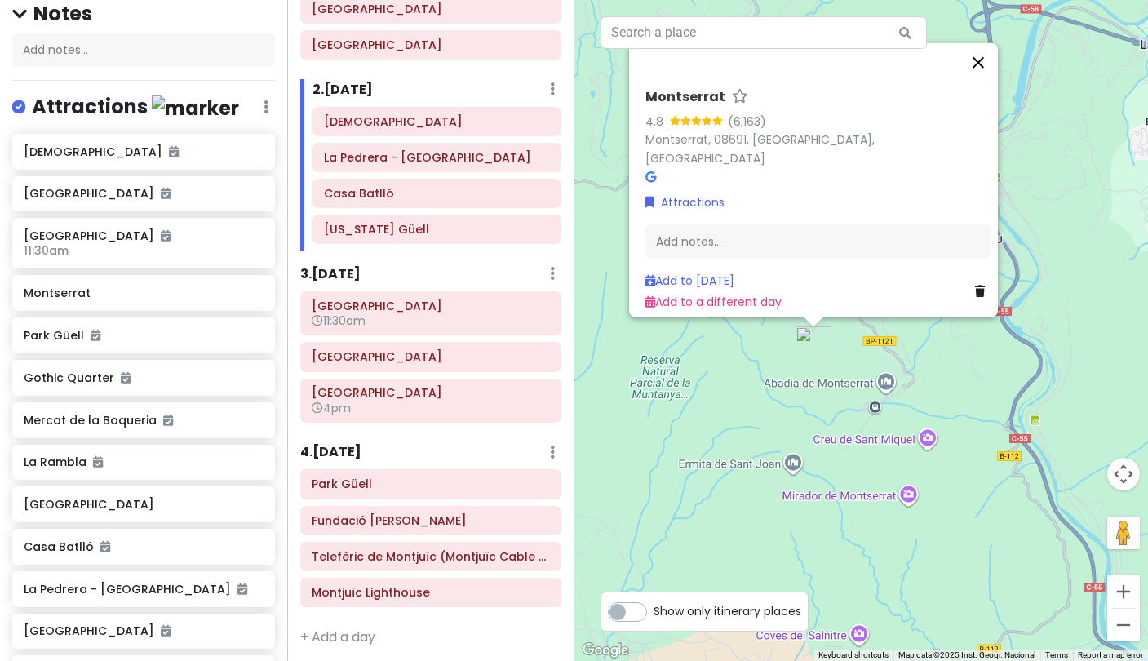
click at [984, 76] on button "Close" at bounding box center [977, 62] width 39 height 39
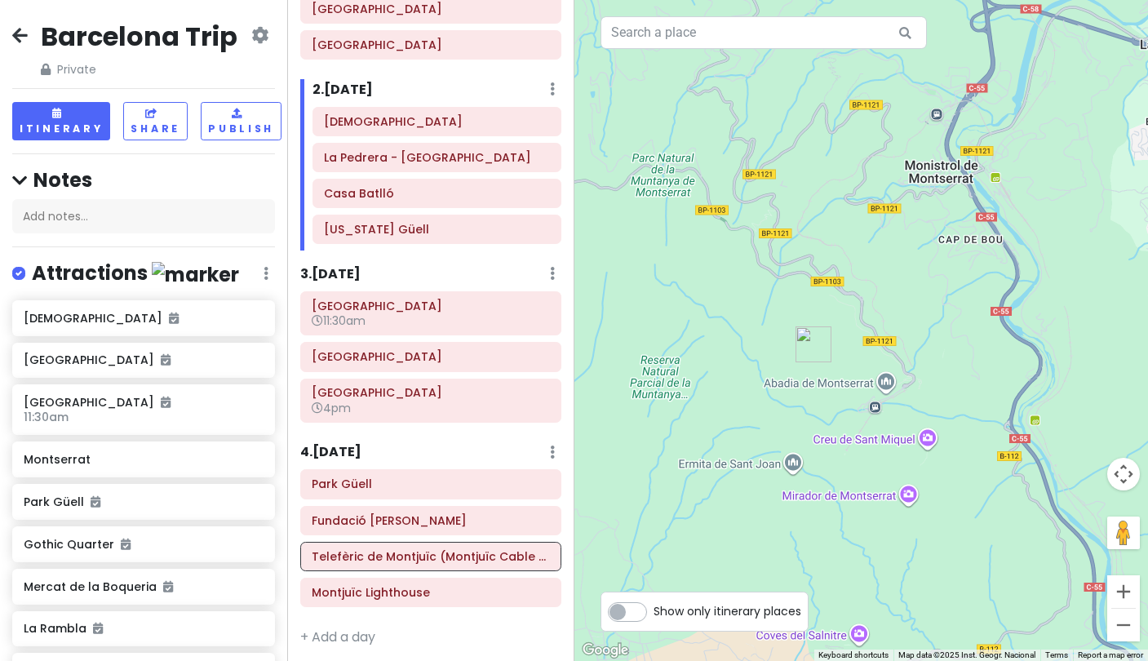
scroll to position [0, 0]
click at [888, 387] on div at bounding box center [861, 330] width 574 height 661
click at [856, 388] on div at bounding box center [861, 330] width 574 height 661
click at [84, 463] on div "Montserrat" at bounding box center [138, 459] width 228 height 23
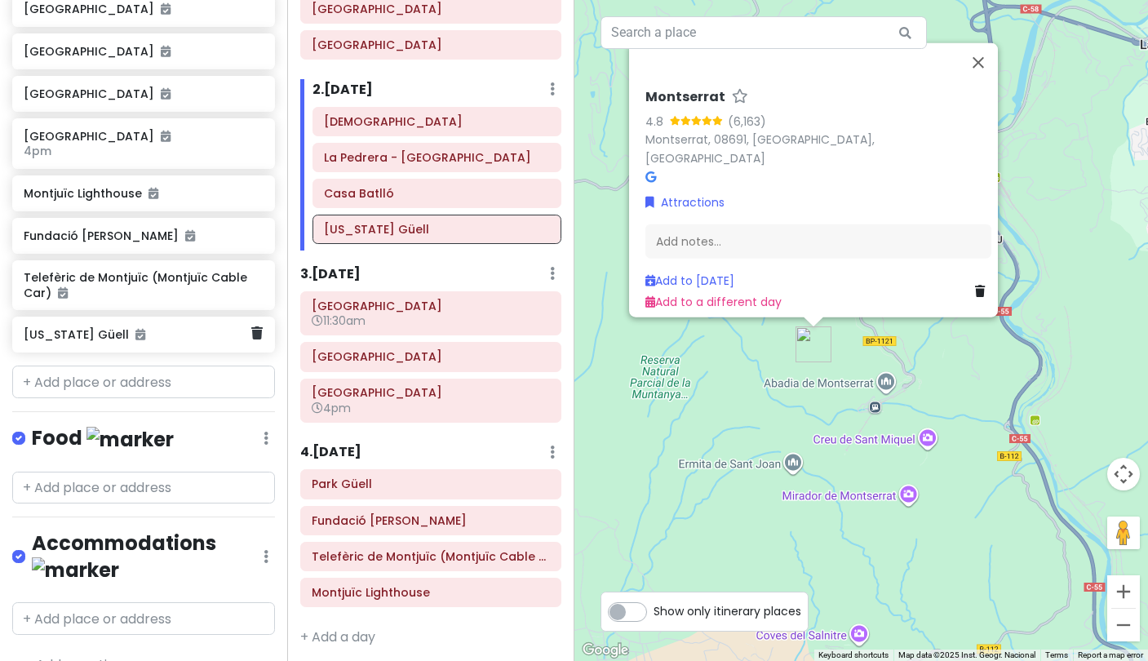
scroll to position [785, 0]
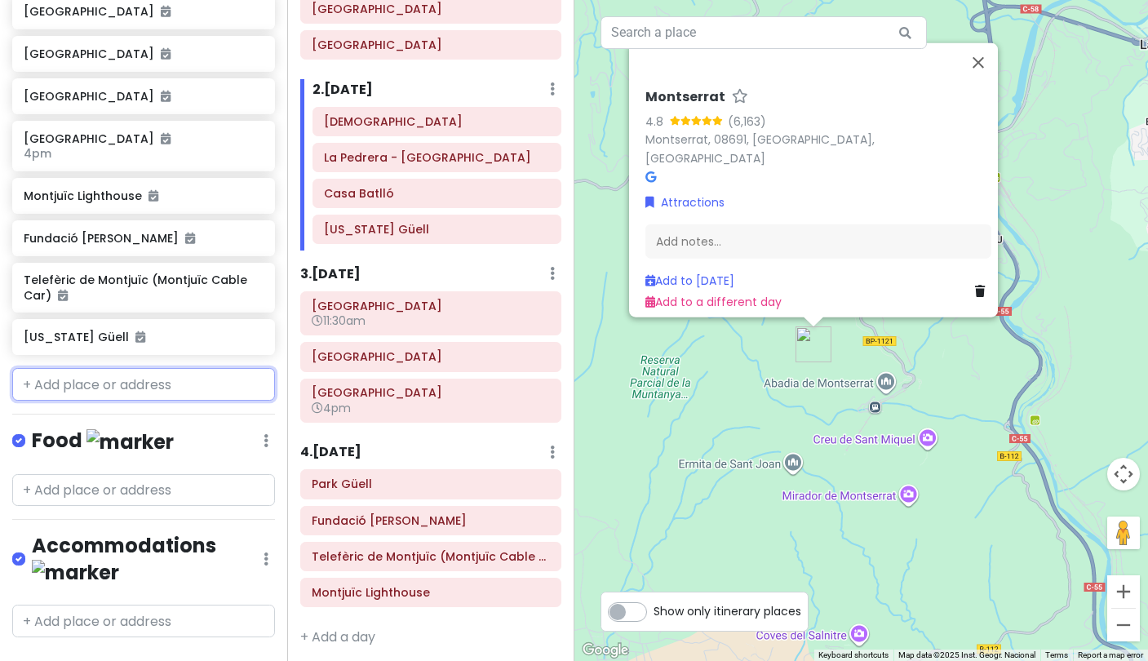
click at [73, 383] on input "text" at bounding box center [143, 384] width 263 height 33
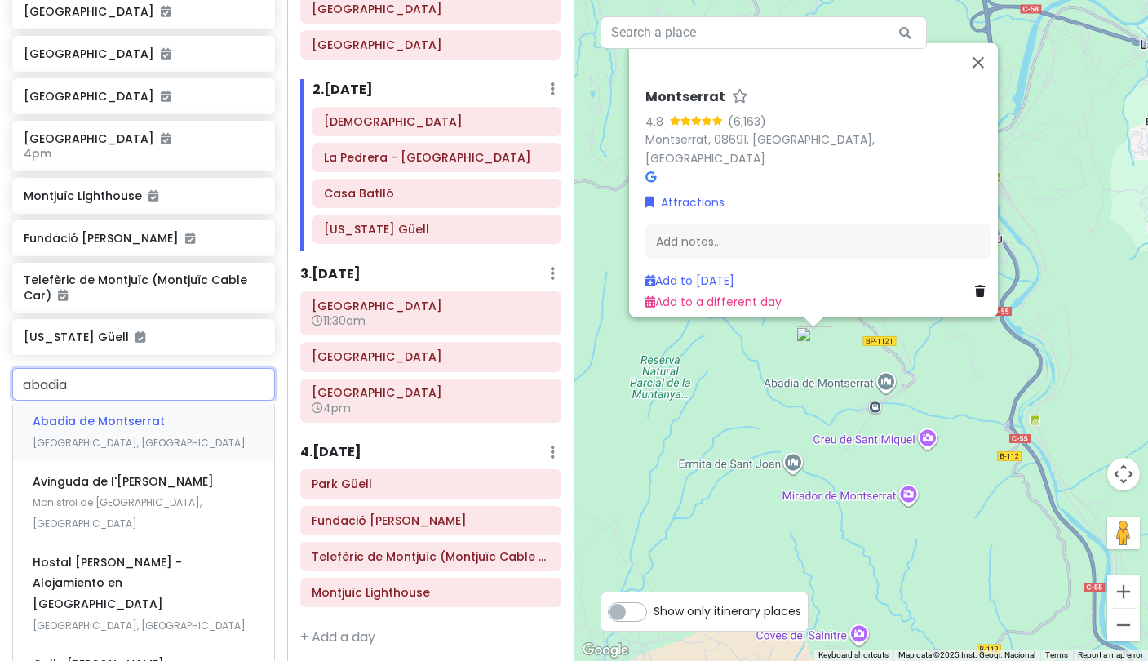
type input "abadia"
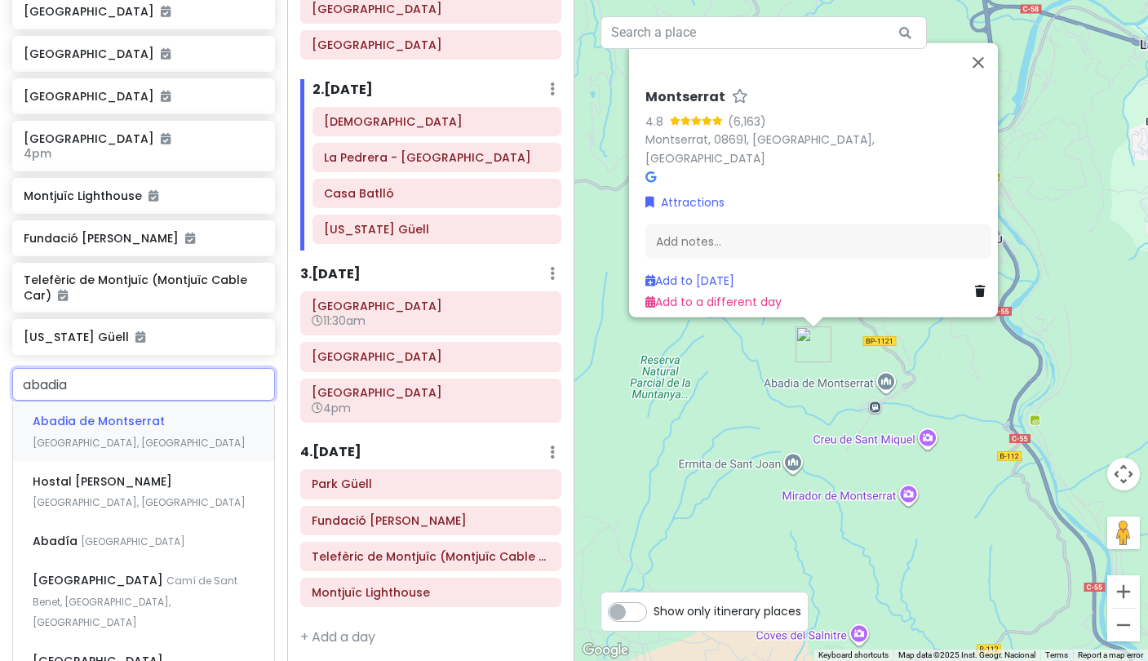
click at [104, 417] on span "Abadia de Montserrat" at bounding box center [99, 421] width 132 height 16
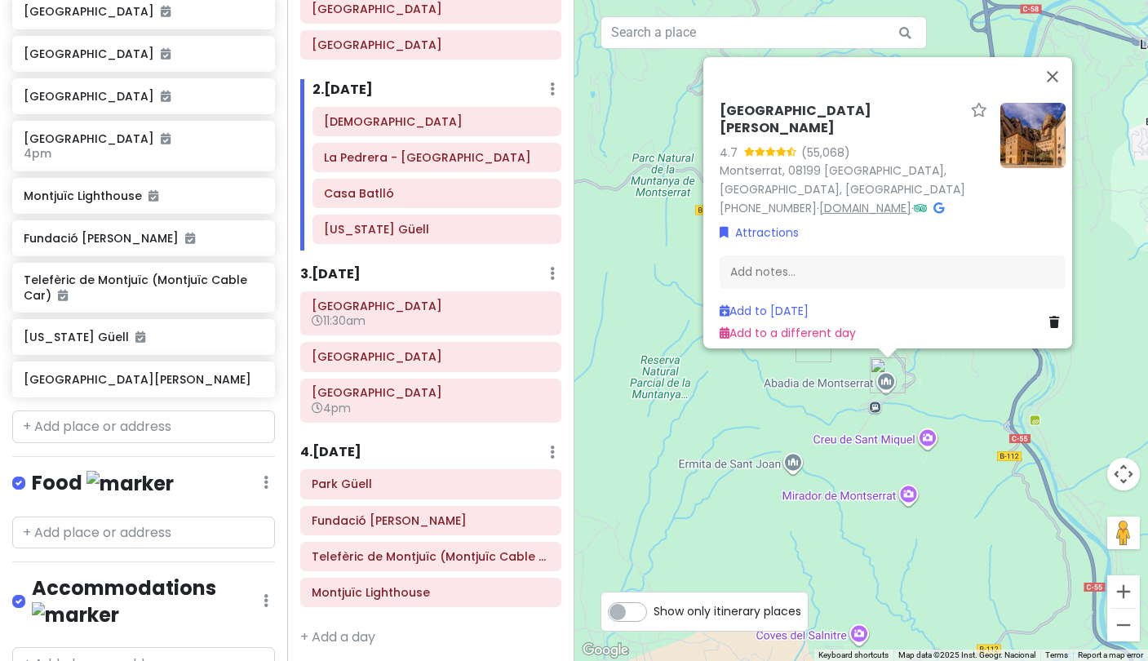
click at [845, 199] on link "abadiamontserrat.cat" at bounding box center [865, 207] width 92 height 16
